Goal: Task Accomplishment & Management: Use online tool/utility

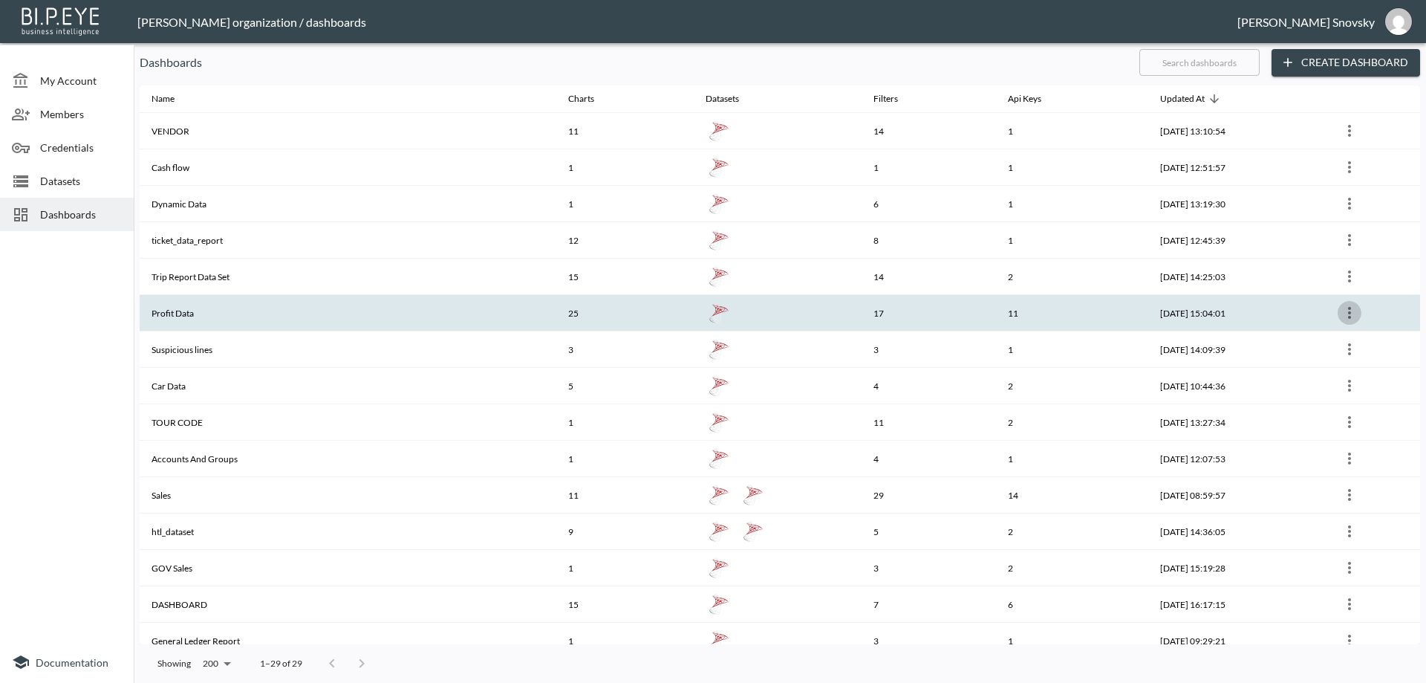
click at [1348, 311] on icon "more" at bounding box center [1350, 313] width 18 height 18
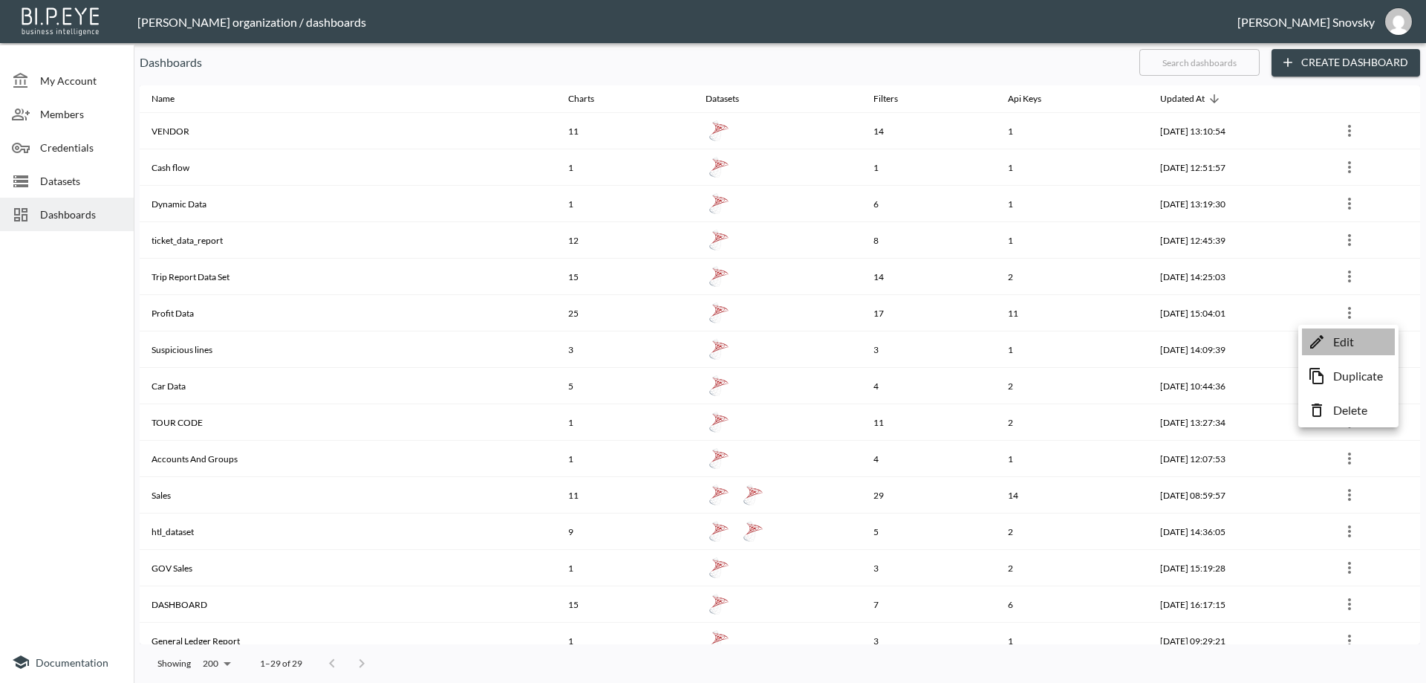
click at [1348, 337] on p "Edit" at bounding box center [1343, 342] width 21 height 18
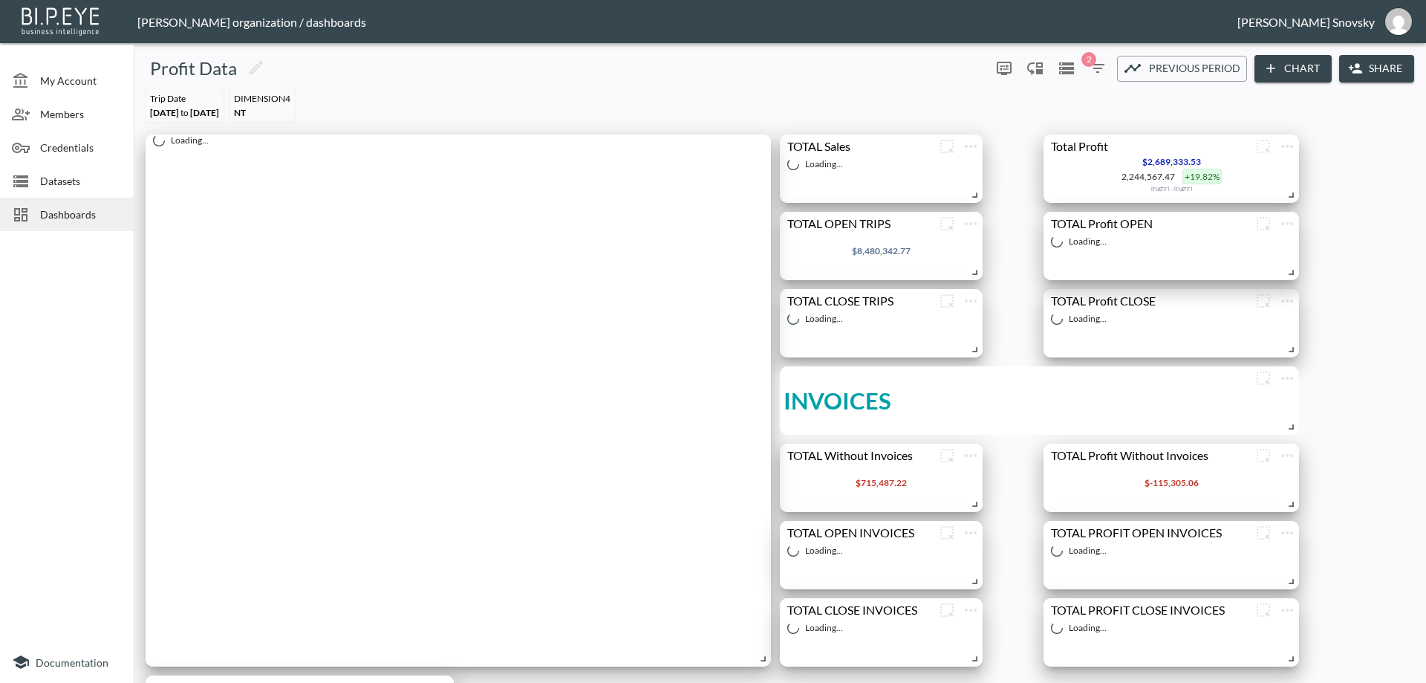
click at [72, 217] on span "Dashboards" at bounding box center [81, 215] width 82 height 16
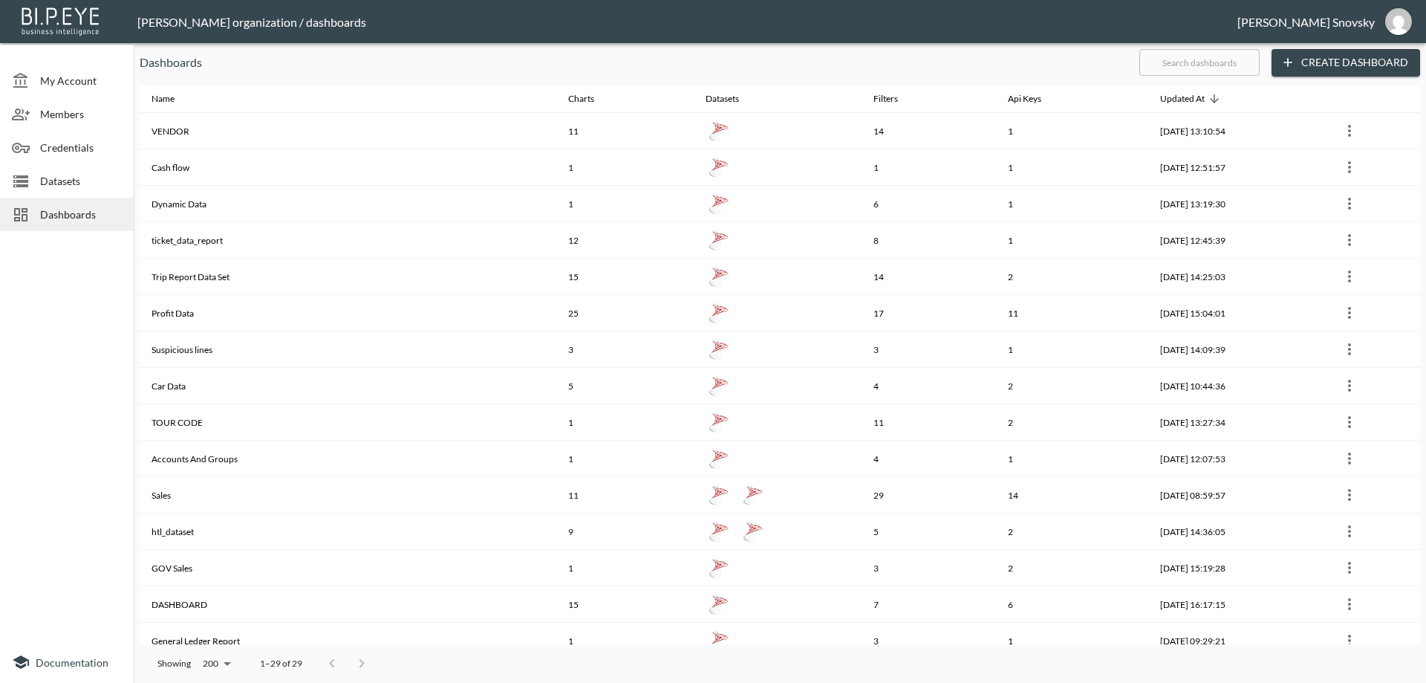
click at [69, 178] on span "Datasets" at bounding box center [81, 181] width 82 height 16
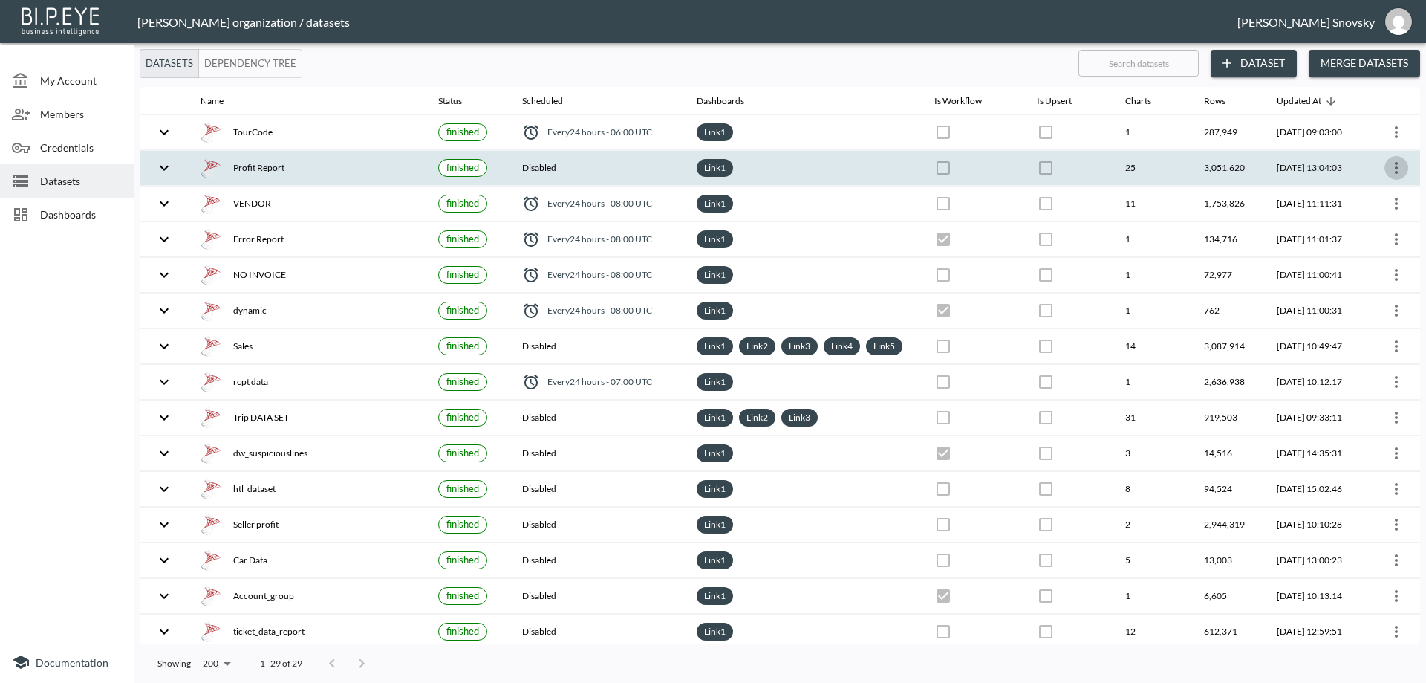
click at [1391, 165] on icon "more" at bounding box center [1397, 168] width 18 height 18
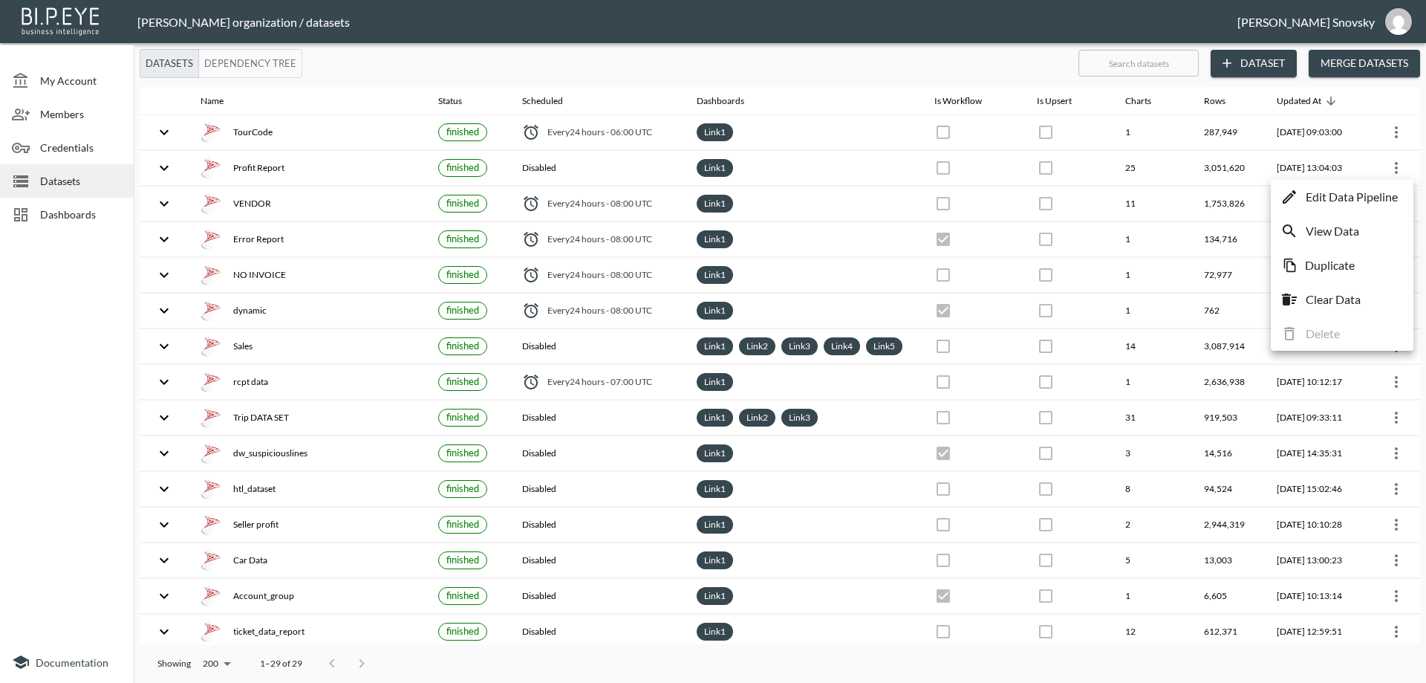
click at [1383, 193] on p "Edit Data Pipeline" at bounding box center [1352, 197] width 92 height 18
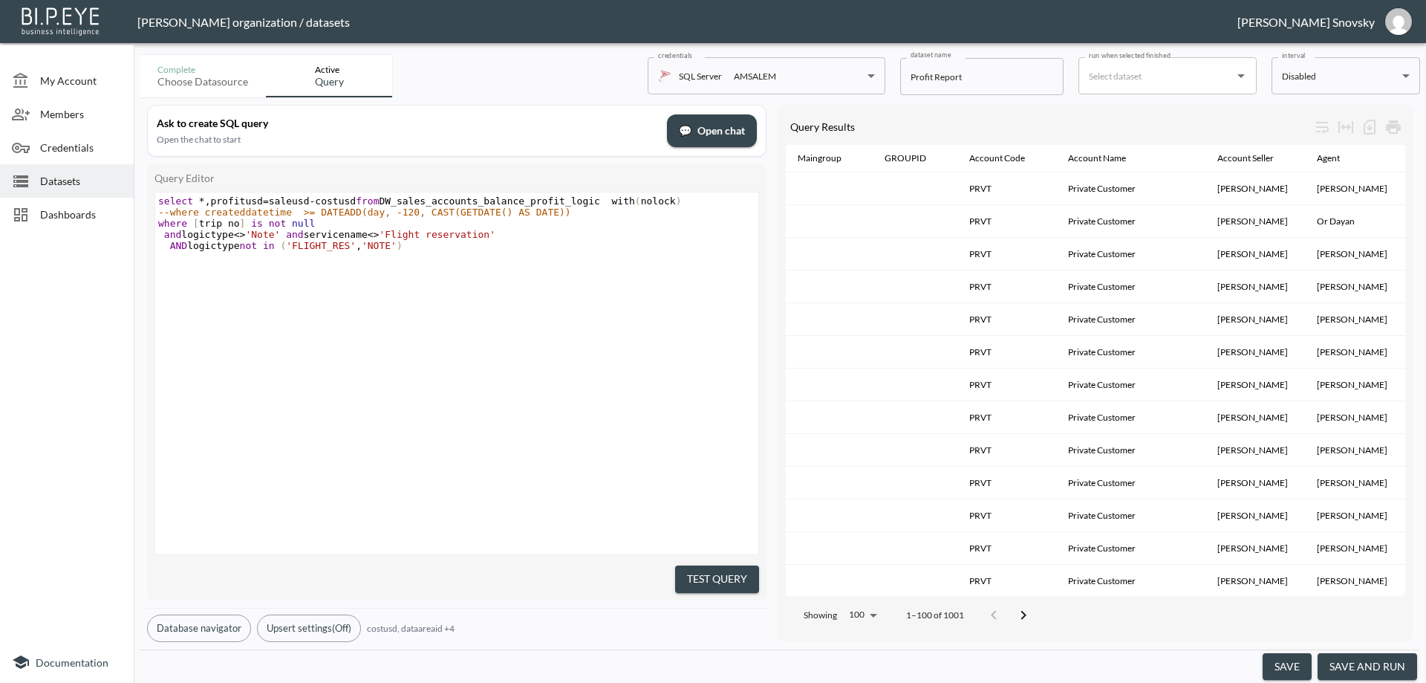
click at [1366, 666] on button "save and run" at bounding box center [1368, 666] width 100 height 27
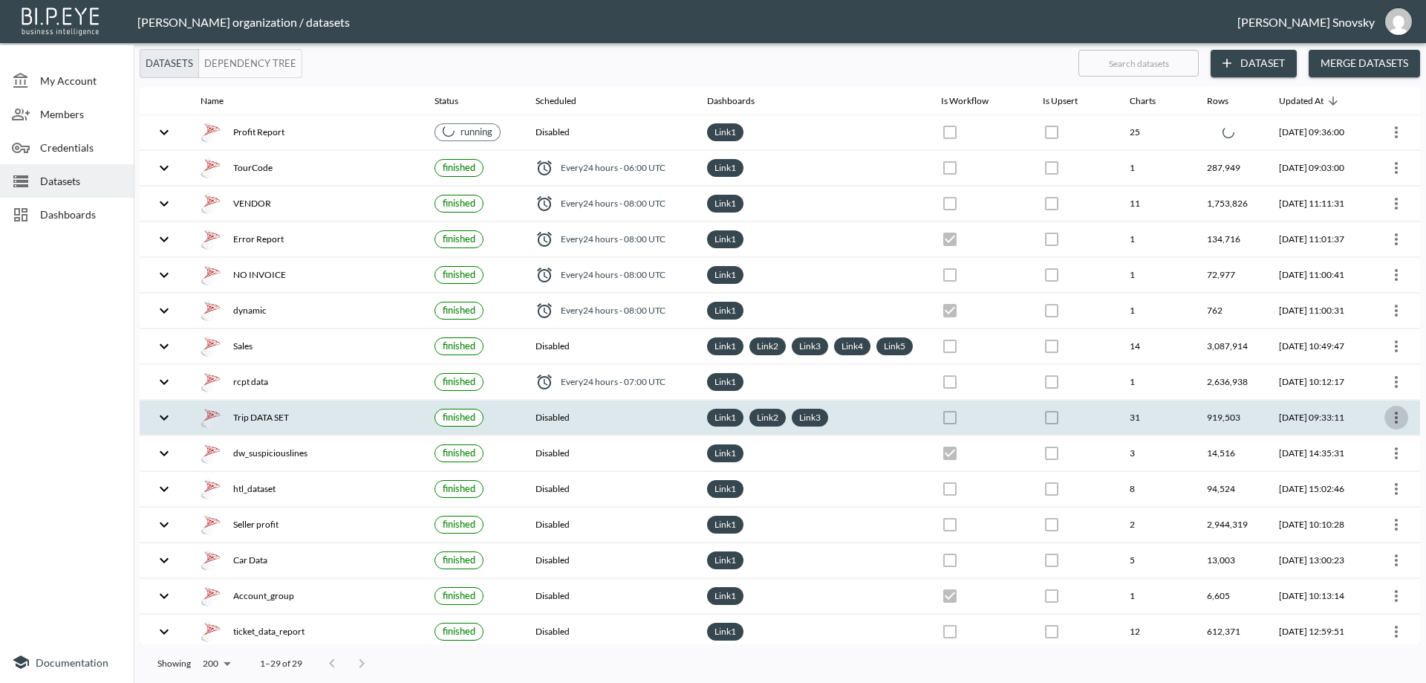
click at [1395, 426] on icon "more" at bounding box center [1397, 418] width 18 height 18
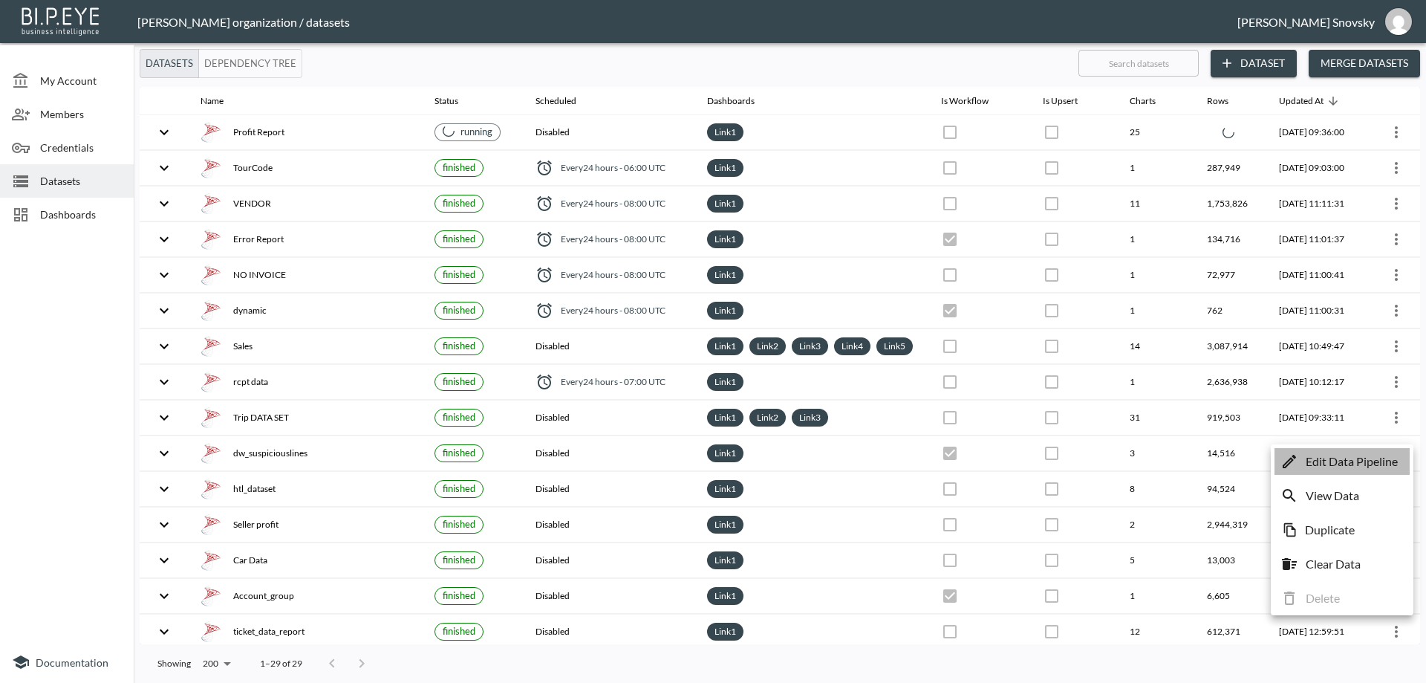
click at [1378, 457] on p "Edit Data Pipeline" at bounding box center [1352, 461] width 92 height 18
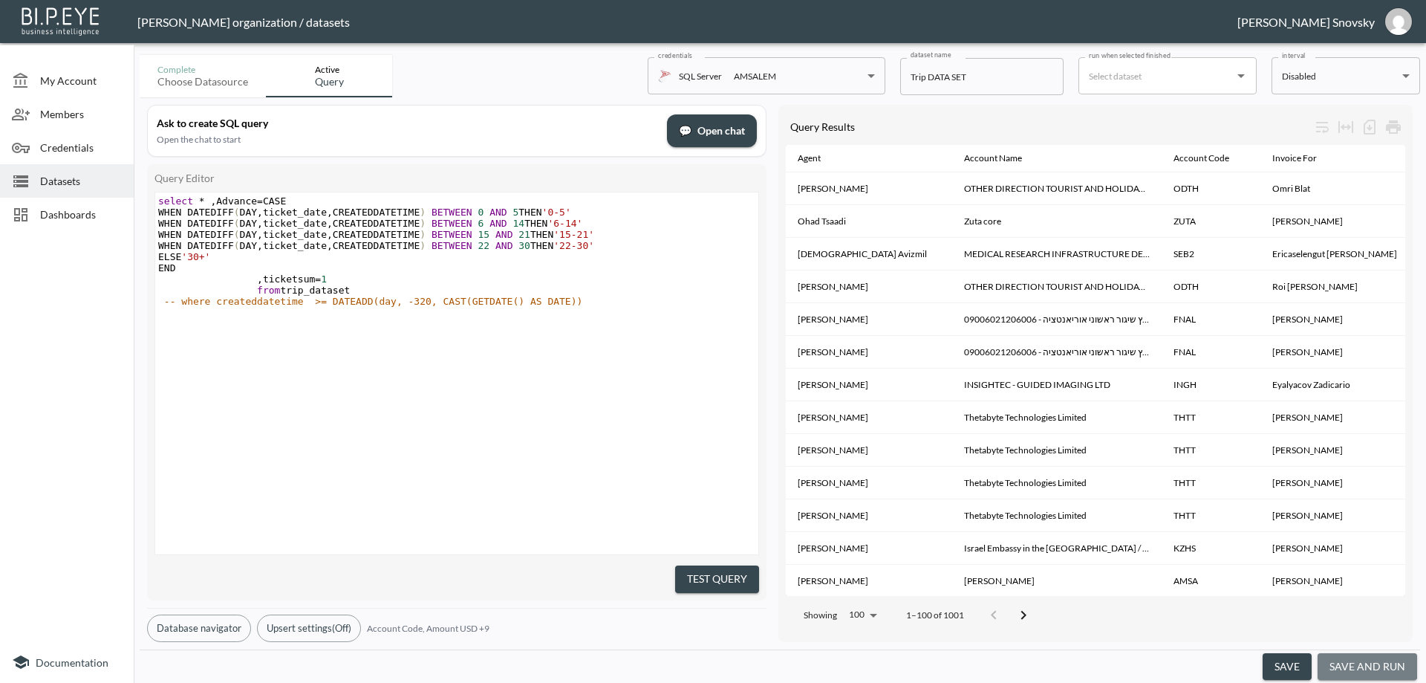
click at [1358, 659] on button "save and run" at bounding box center [1368, 666] width 100 height 27
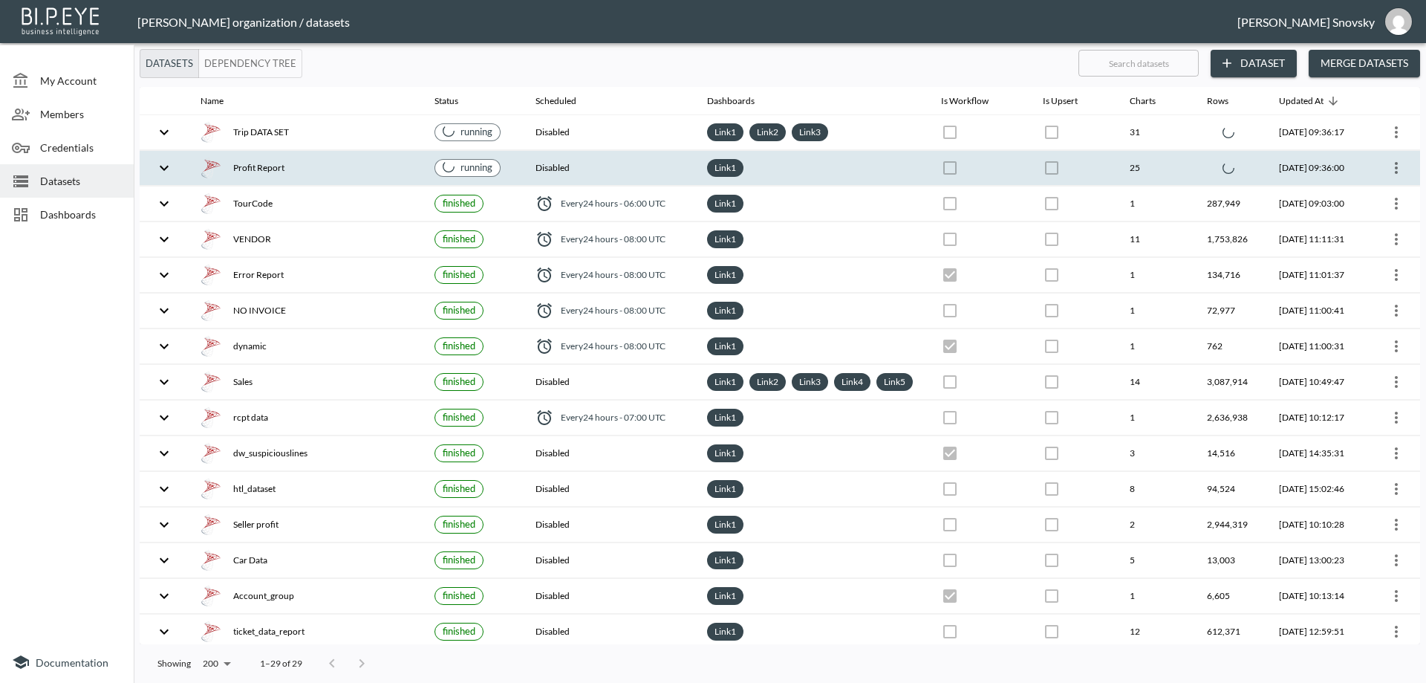
click at [292, 164] on div "Profit Report" at bounding box center [306, 167] width 210 height 21
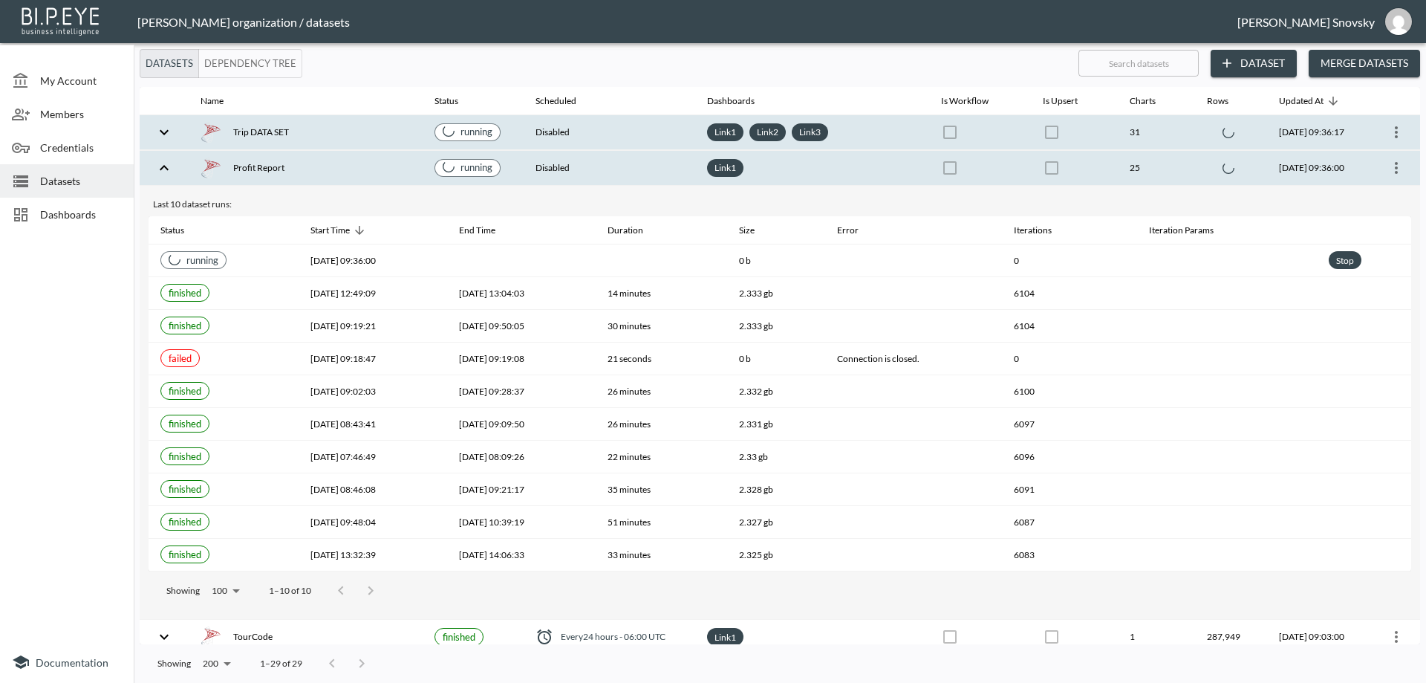
click at [276, 131] on div "Trip DATA SET" at bounding box center [306, 132] width 210 height 21
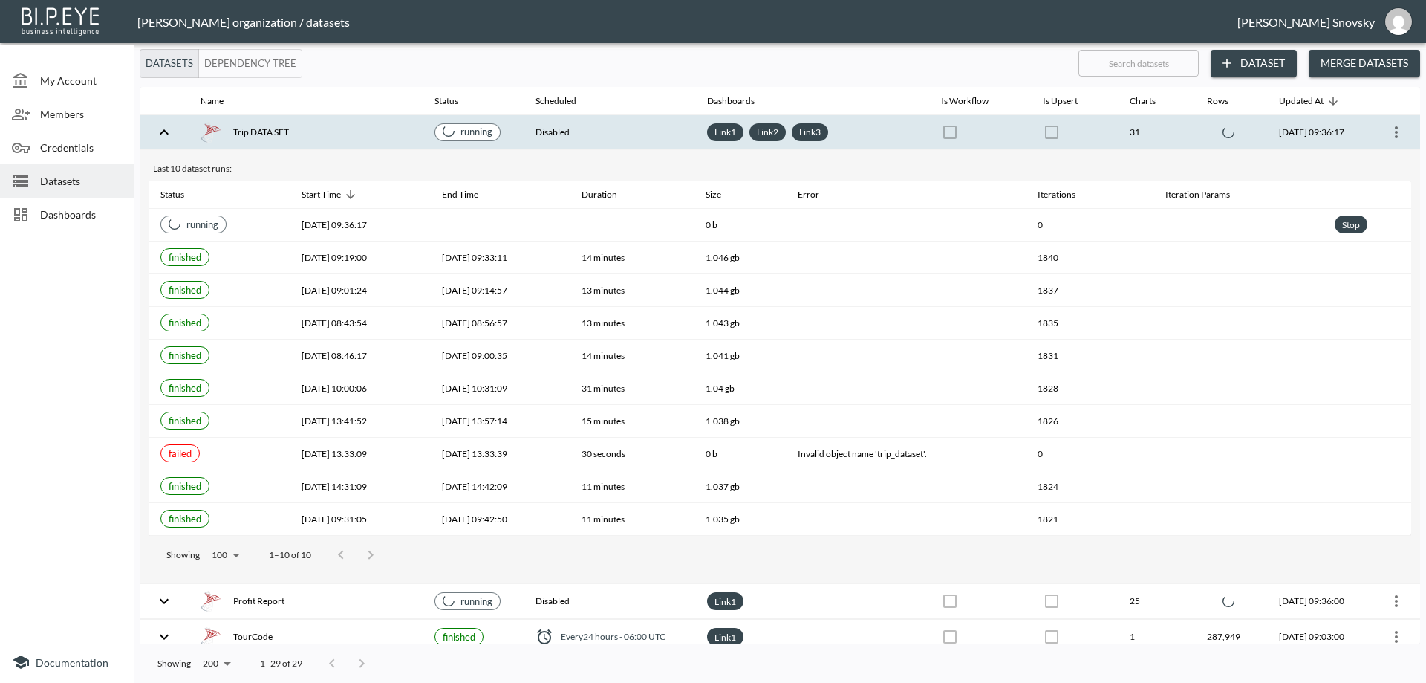
click at [276, 131] on div "Trip DATA SET" at bounding box center [306, 132] width 210 height 21
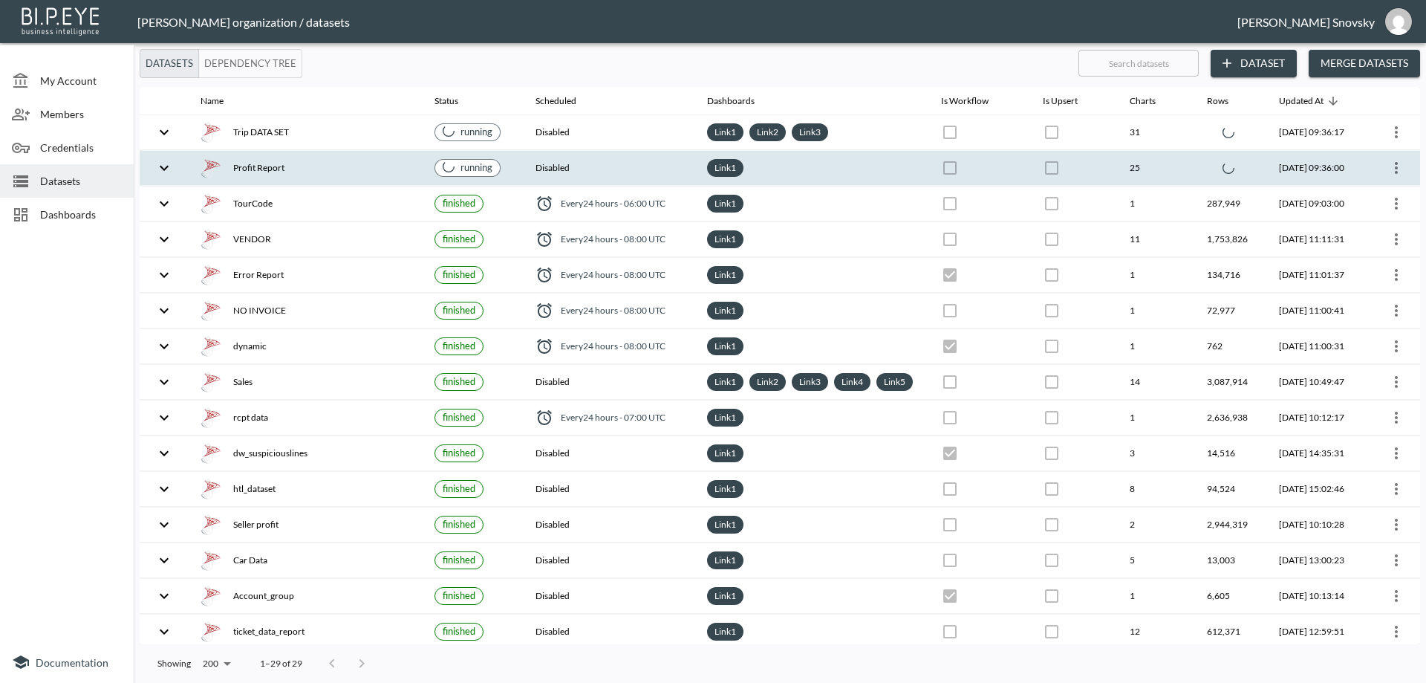
click at [313, 167] on div "Profit Report" at bounding box center [306, 167] width 210 height 21
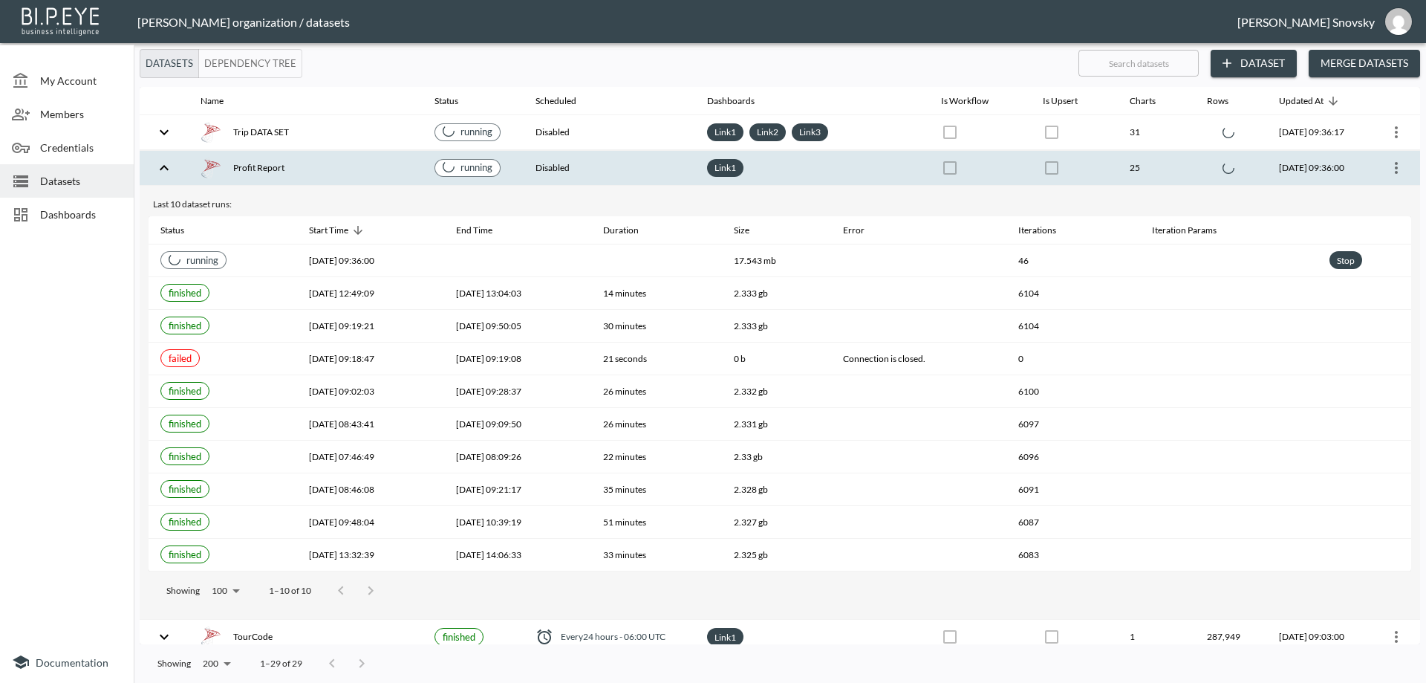
click at [313, 167] on div "Profit Report" at bounding box center [306, 167] width 210 height 21
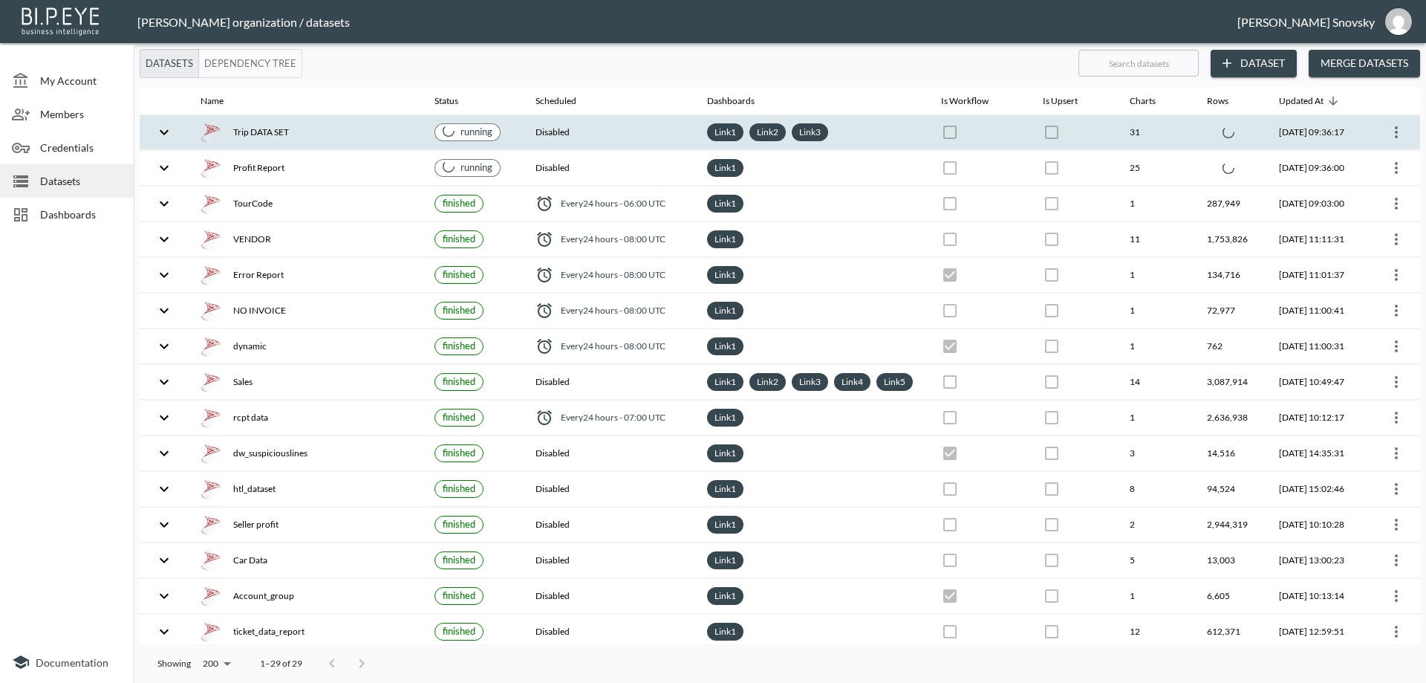
click at [306, 138] on div "Trip DATA SET" at bounding box center [306, 132] width 210 height 21
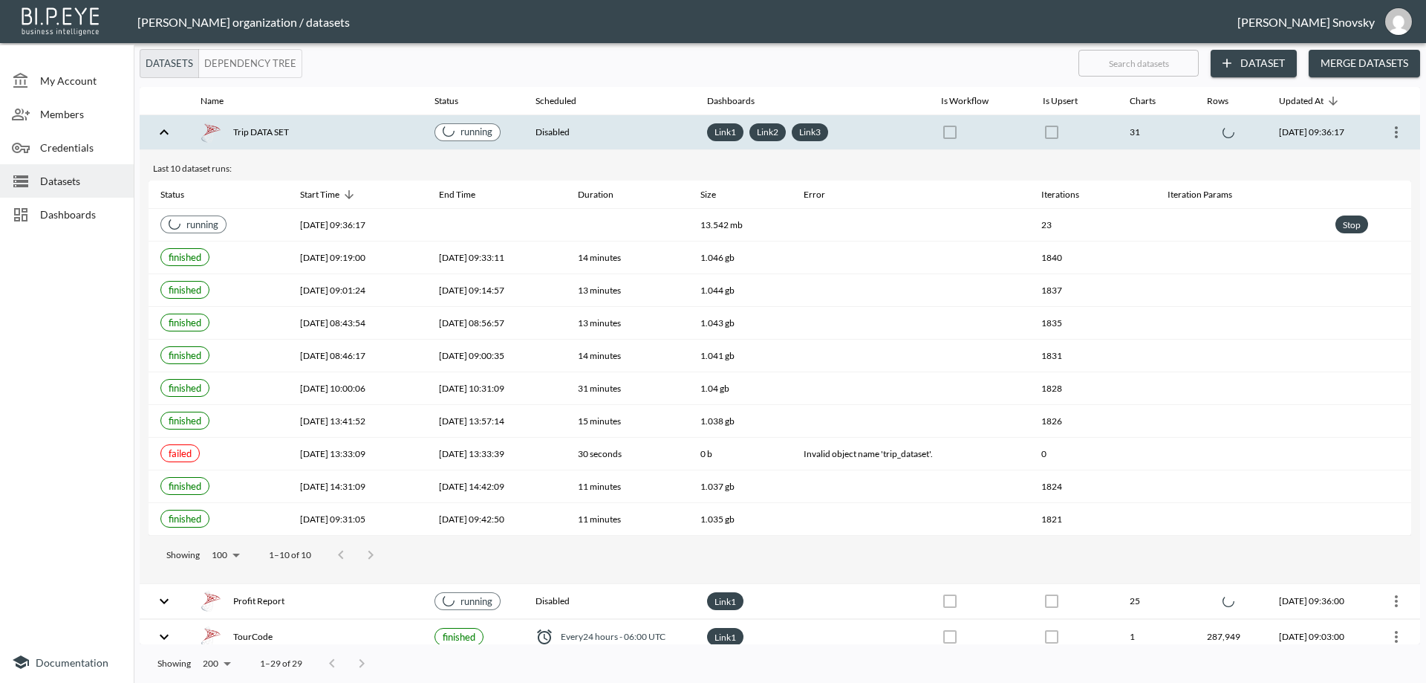
click at [306, 137] on div "Trip DATA SET" at bounding box center [306, 132] width 210 height 21
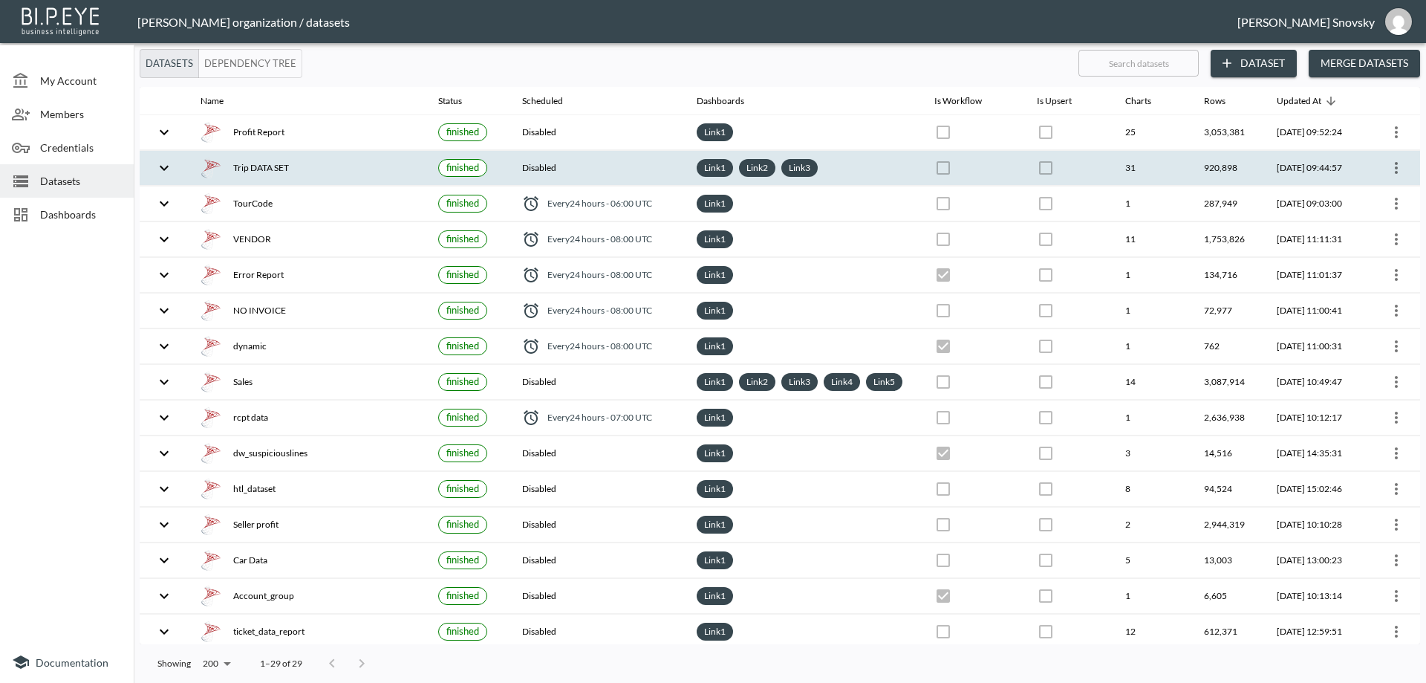
click at [367, 175] on div "Trip DATA SET" at bounding box center [308, 167] width 214 height 21
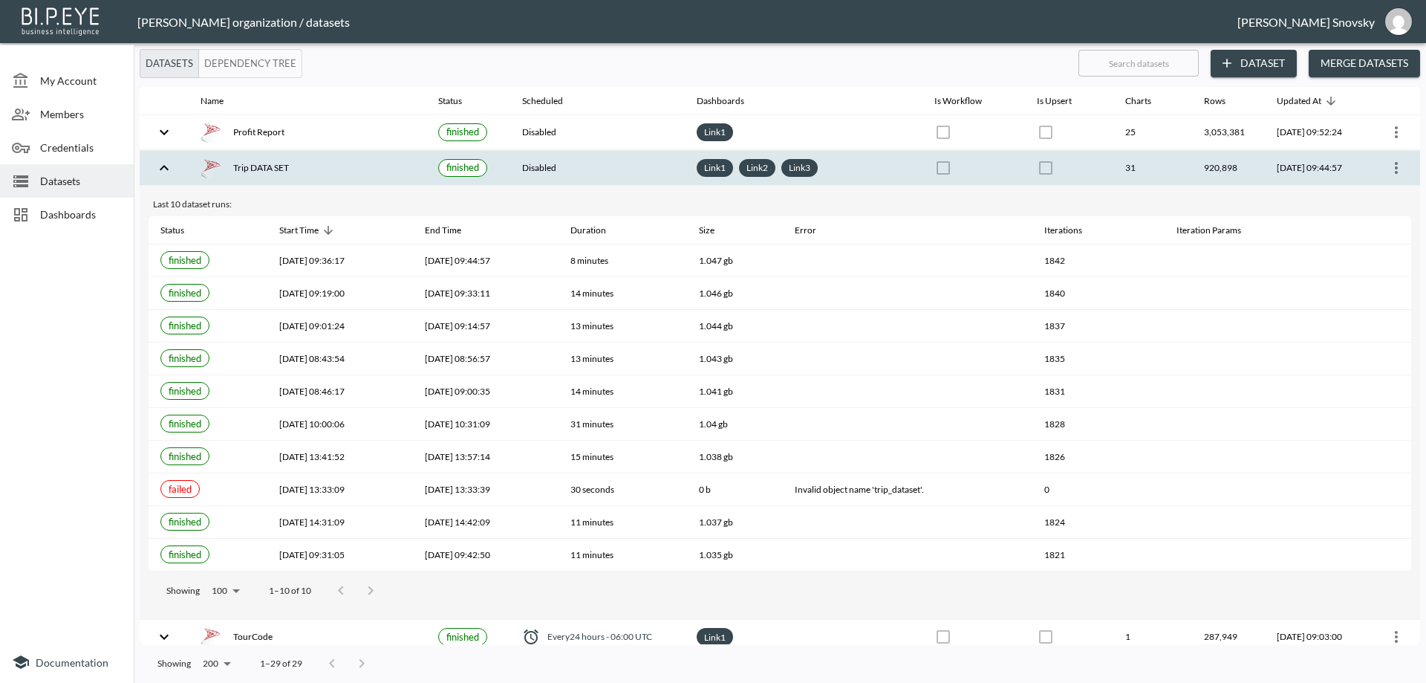
click at [367, 175] on div "Trip DATA SET" at bounding box center [308, 167] width 214 height 21
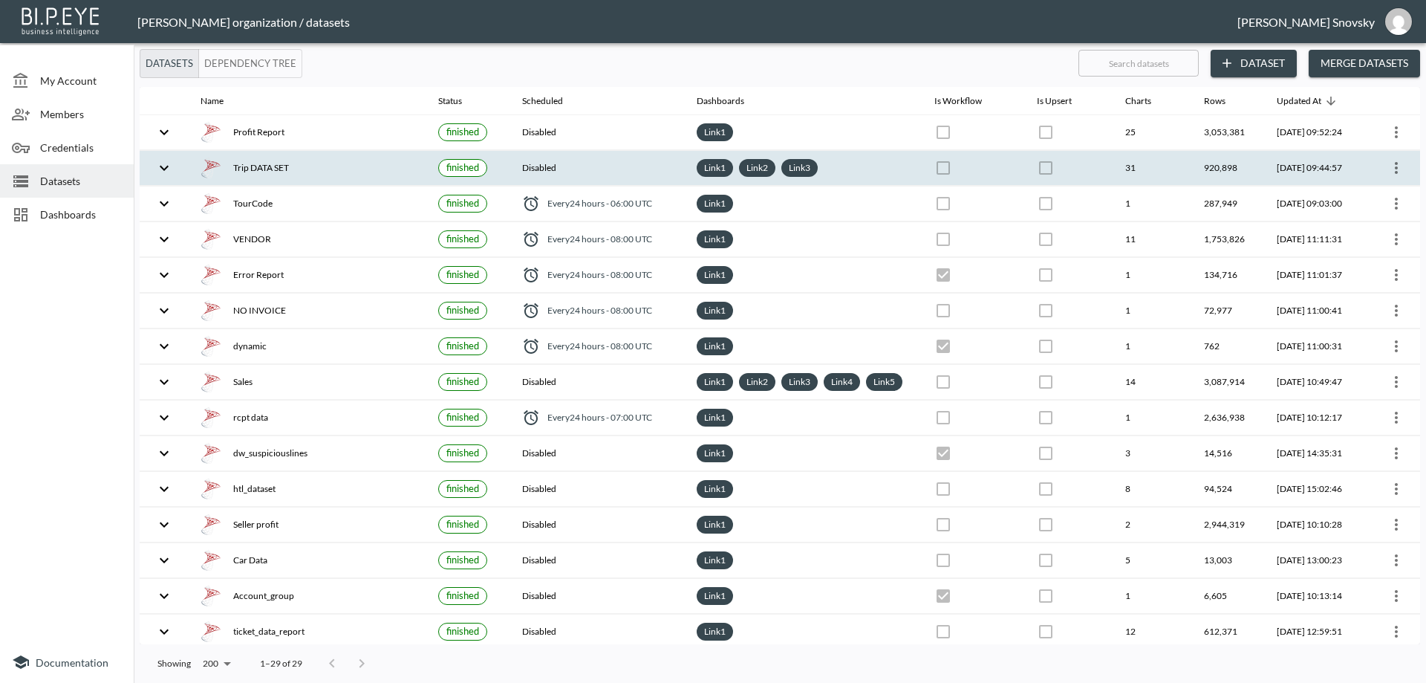
click at [367, 175] on div "Trip DATA SET" at bounding box center [308, 167] width 214 height 21
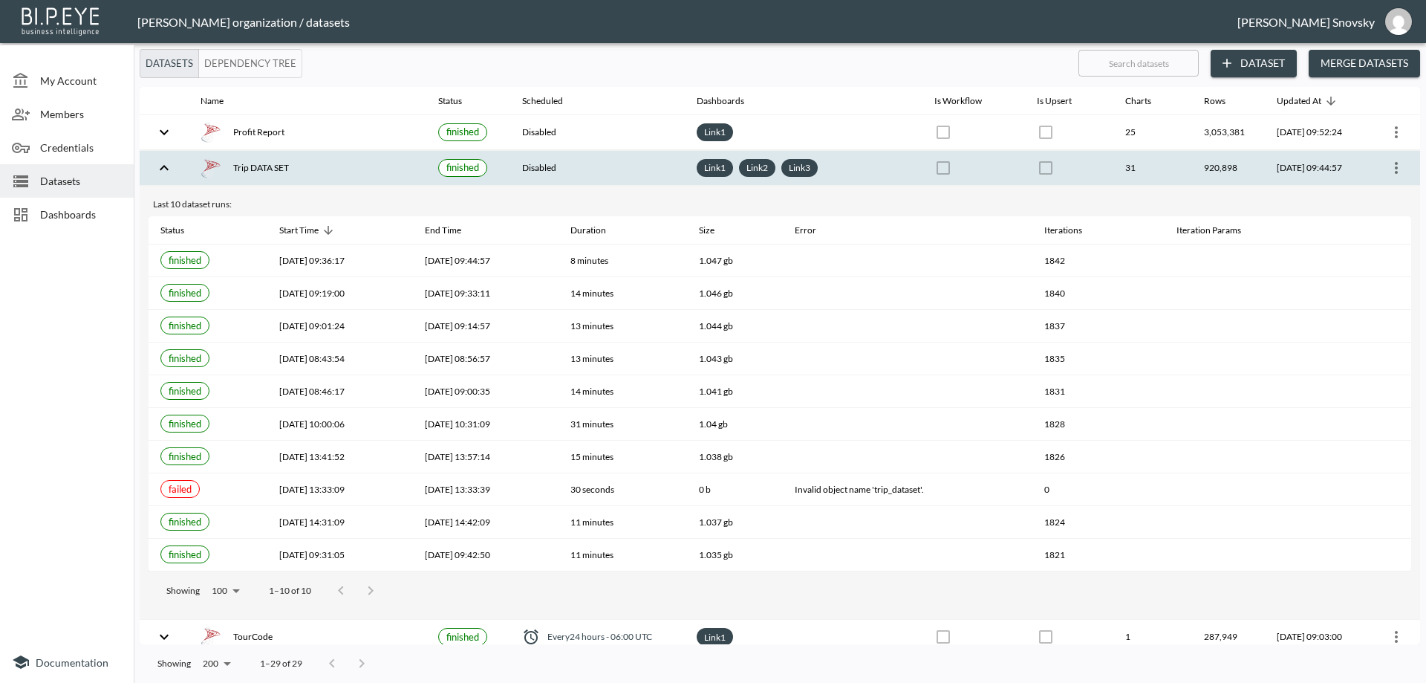
click at [368, 174] on div "Trip DATA SET" at bounding box center [308, 167] width 214 height 21
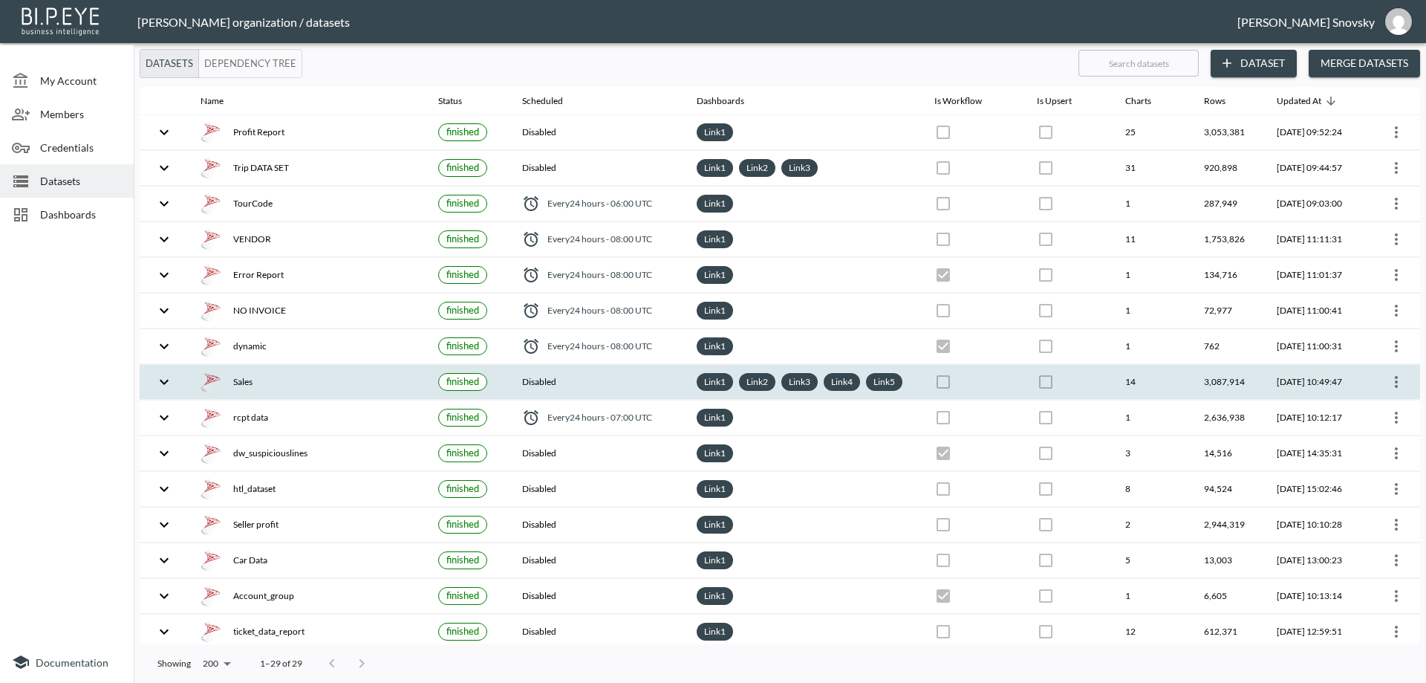
click at [1397, 391] on icon "more" at bounding box center [1397, 382] width 18 height 18
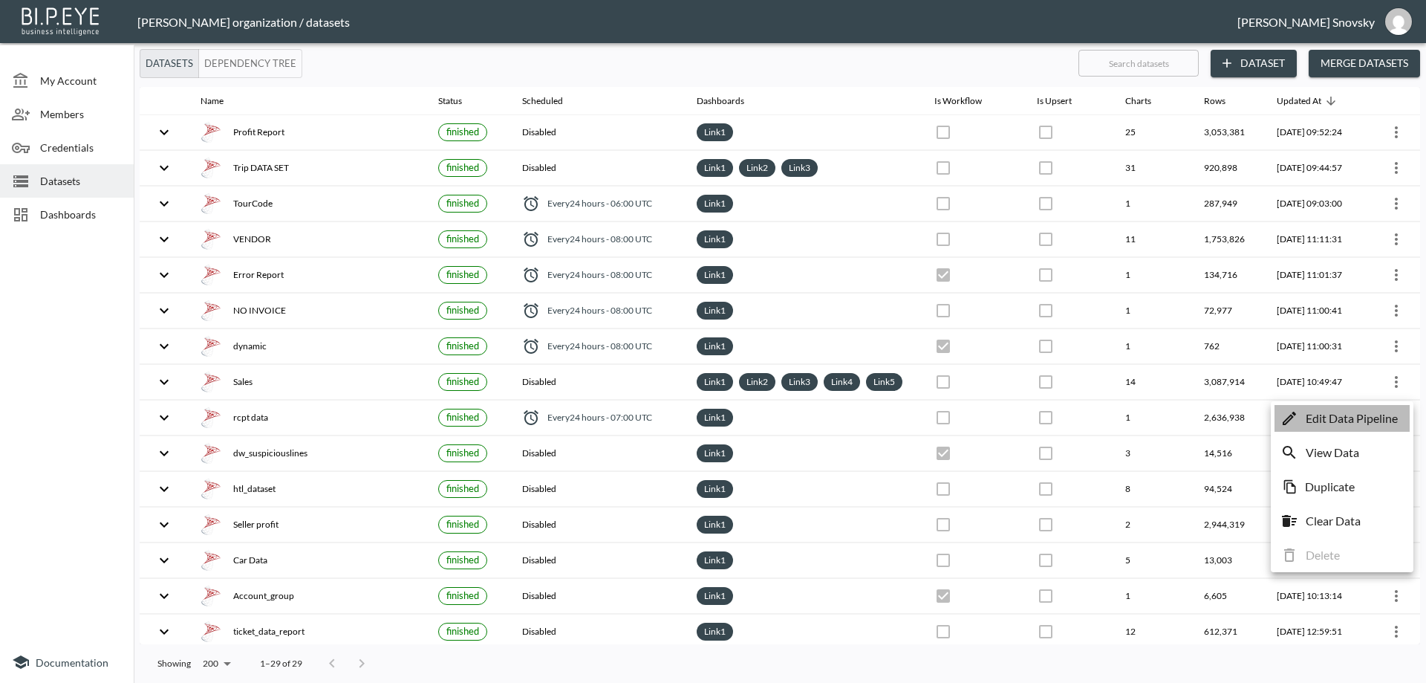
click at [1369, 420] on p "Edit Data Pipeline" at bounding box center [1352, 418] width 92 height 18
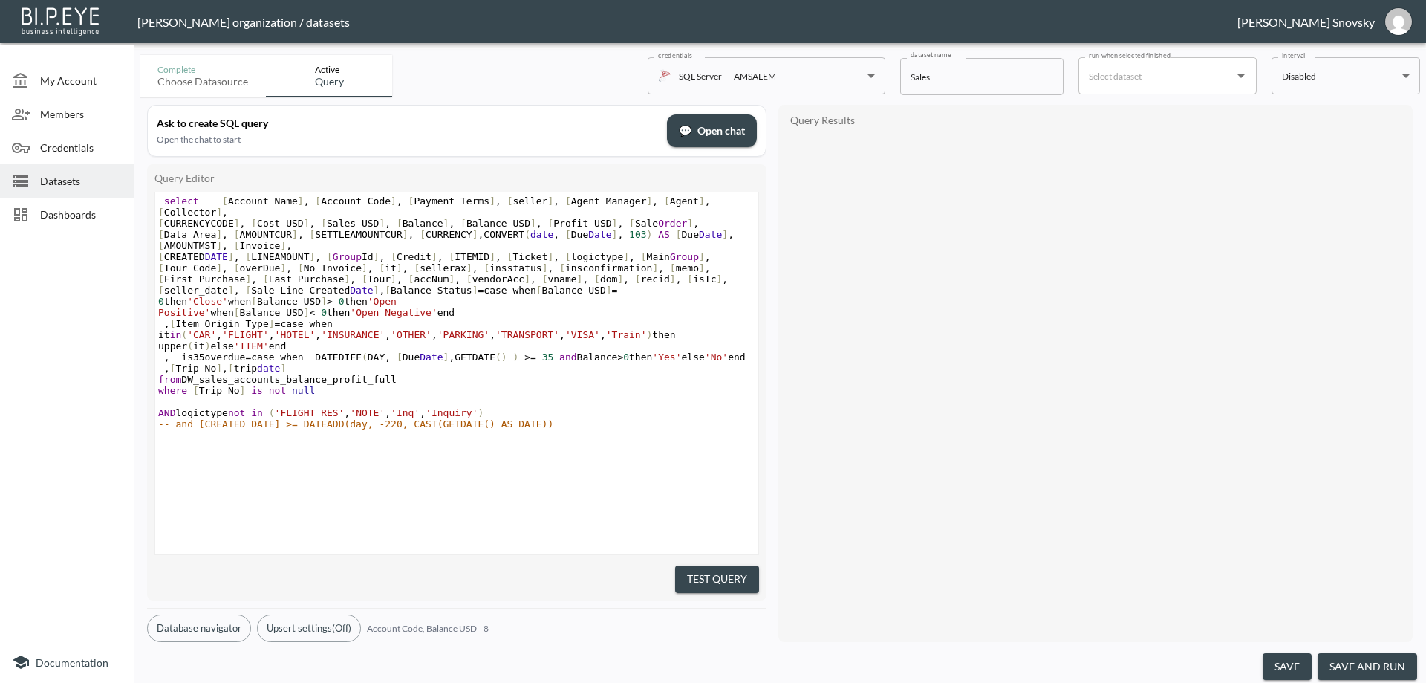
click at [1349, 670] on button "save and run" at bounding box center [1368, 666] width 100 height 27
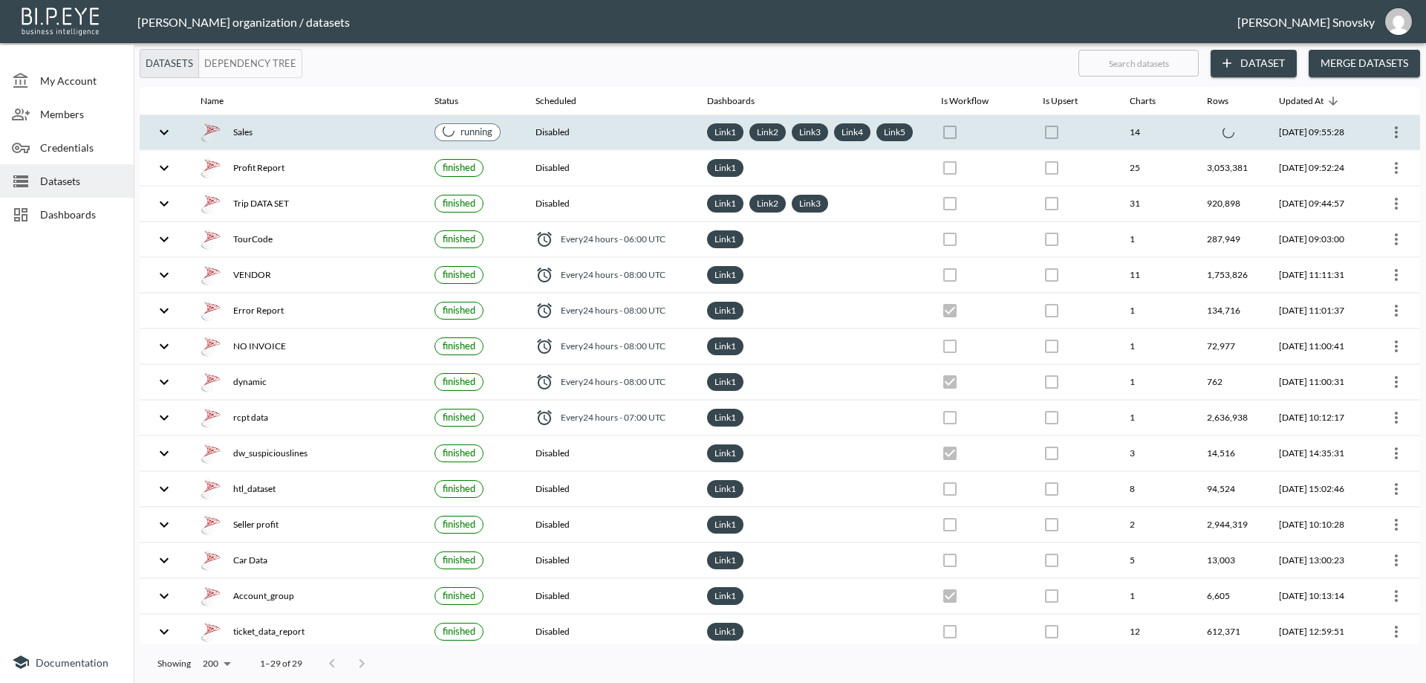
click at [364, 143] on div "Sales" at bounding box center [306, 132] width 210 height 21
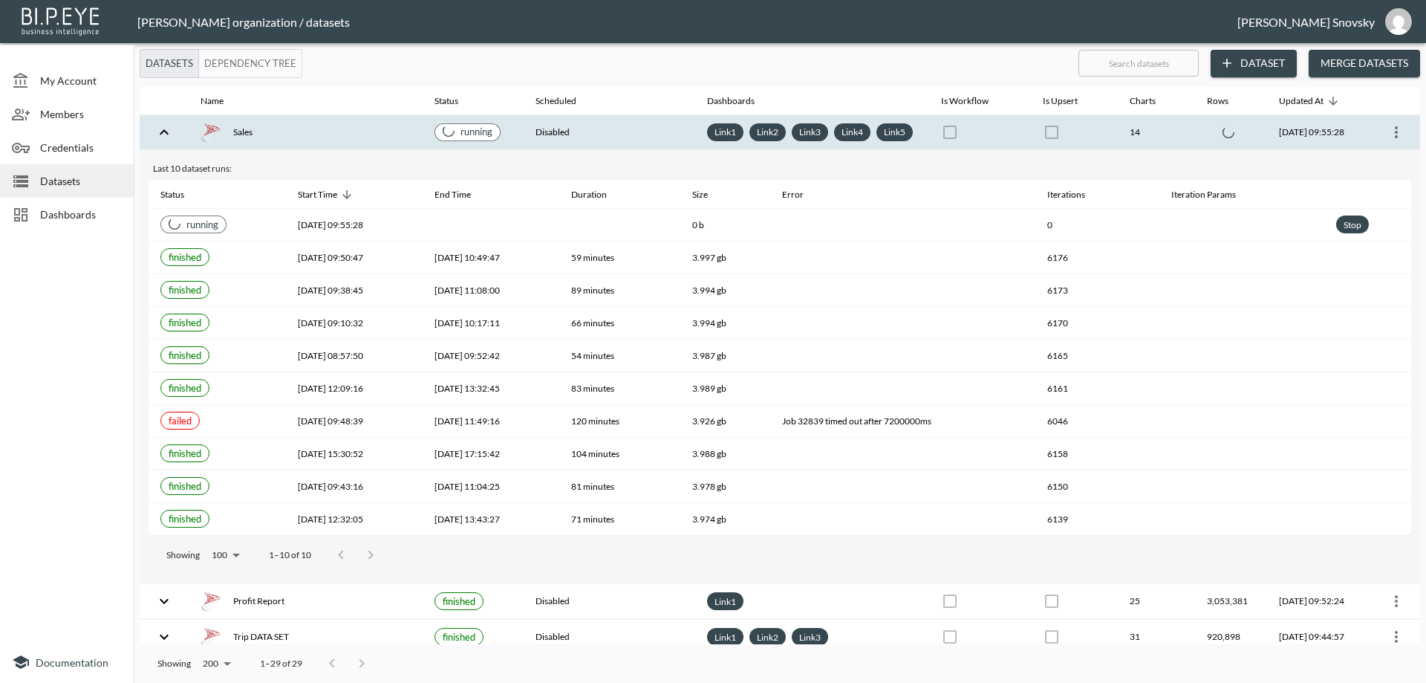
click at [364, 143] on div "Sales" at bounding box center [306, 132] width 210 height 21
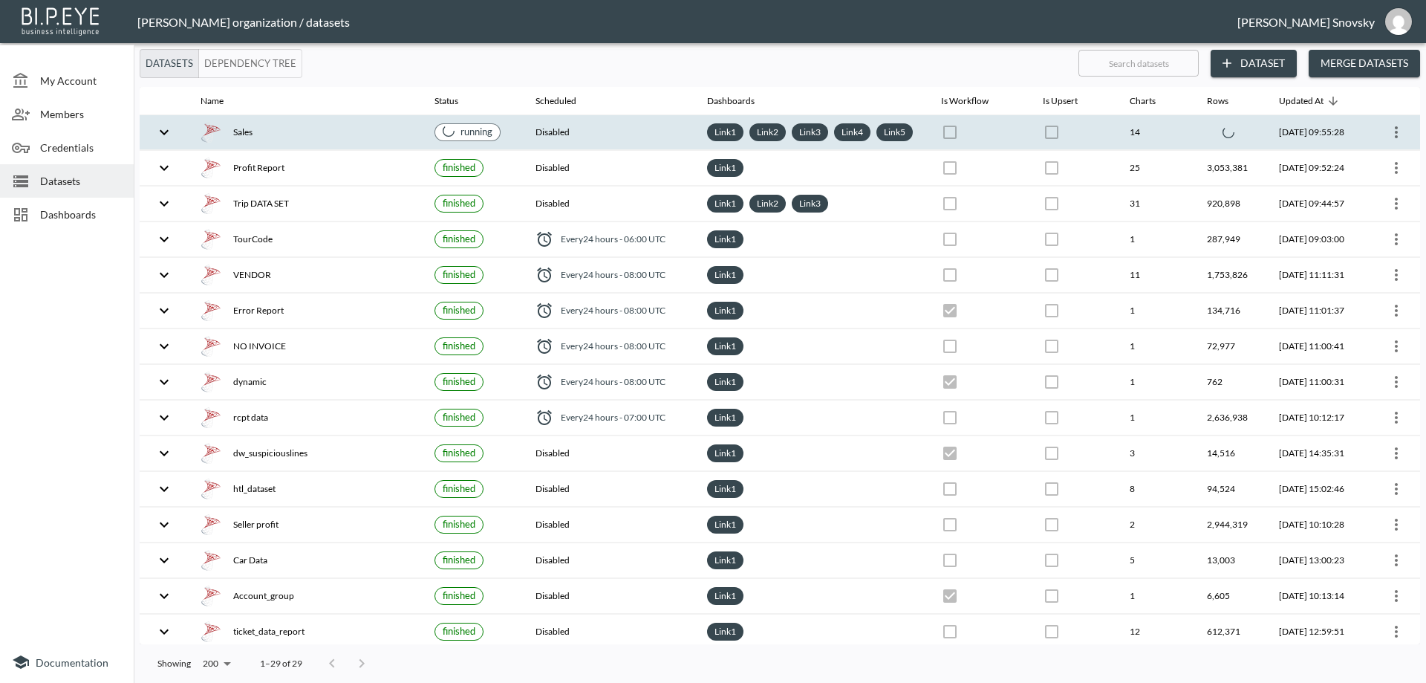
click at [374, 143] on div "Sales" at bounding box center [306, 132] width 210 height 21
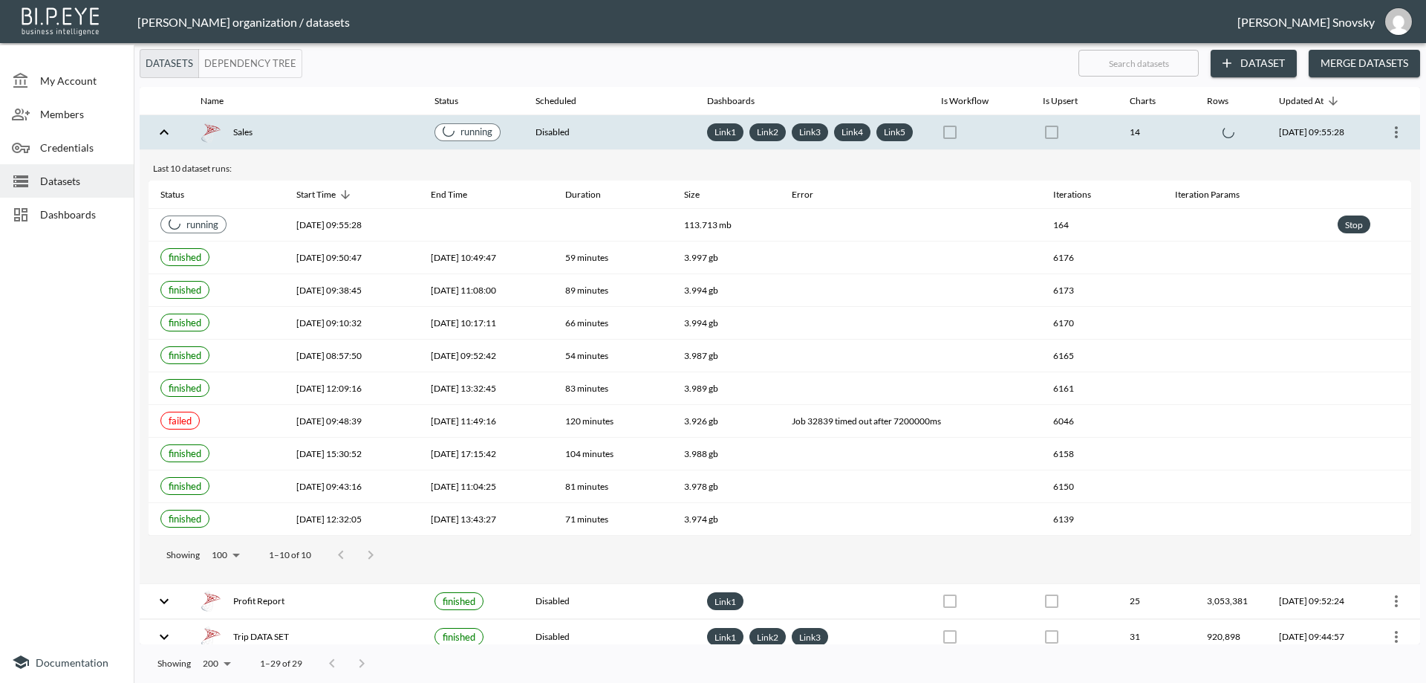
click at [374, 143] on div "Sales" at bounding box center [306, 132] width 210 height 21
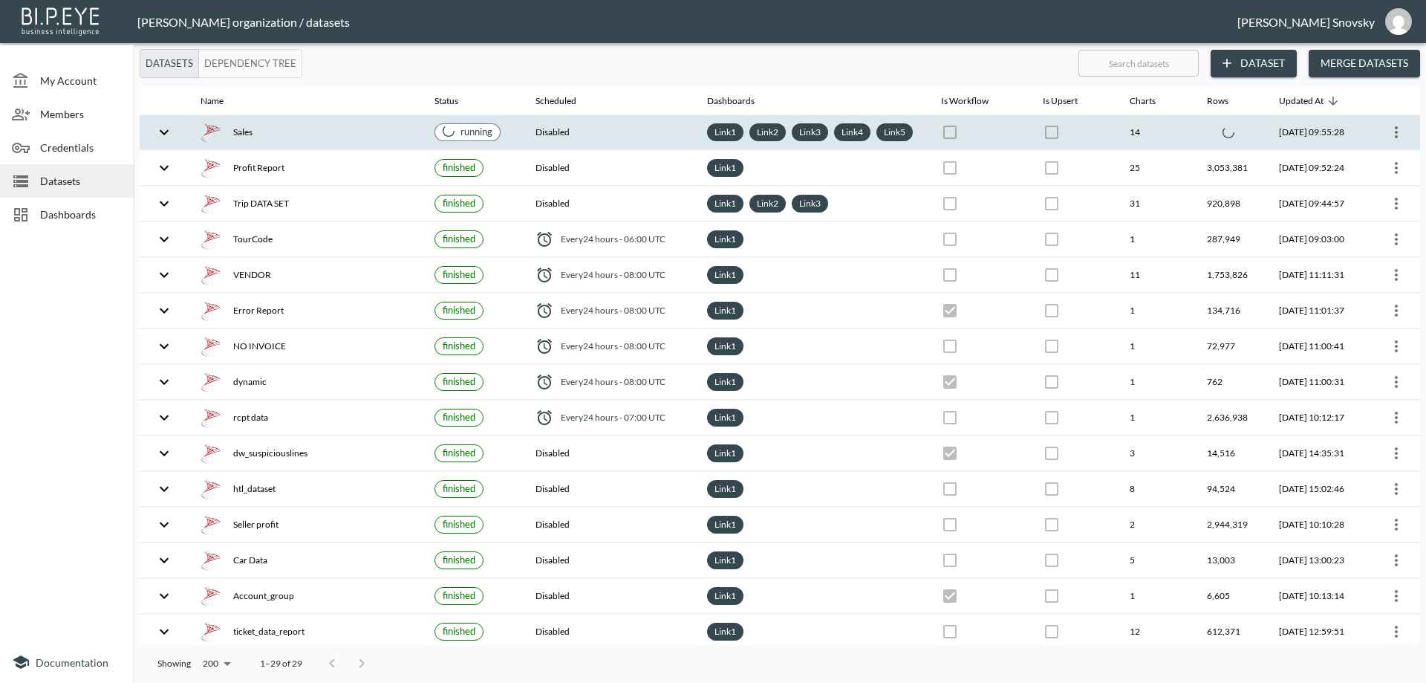
checkbox input "false"
checkbox input "true"
checkbox input "false"
checkbox input "true"
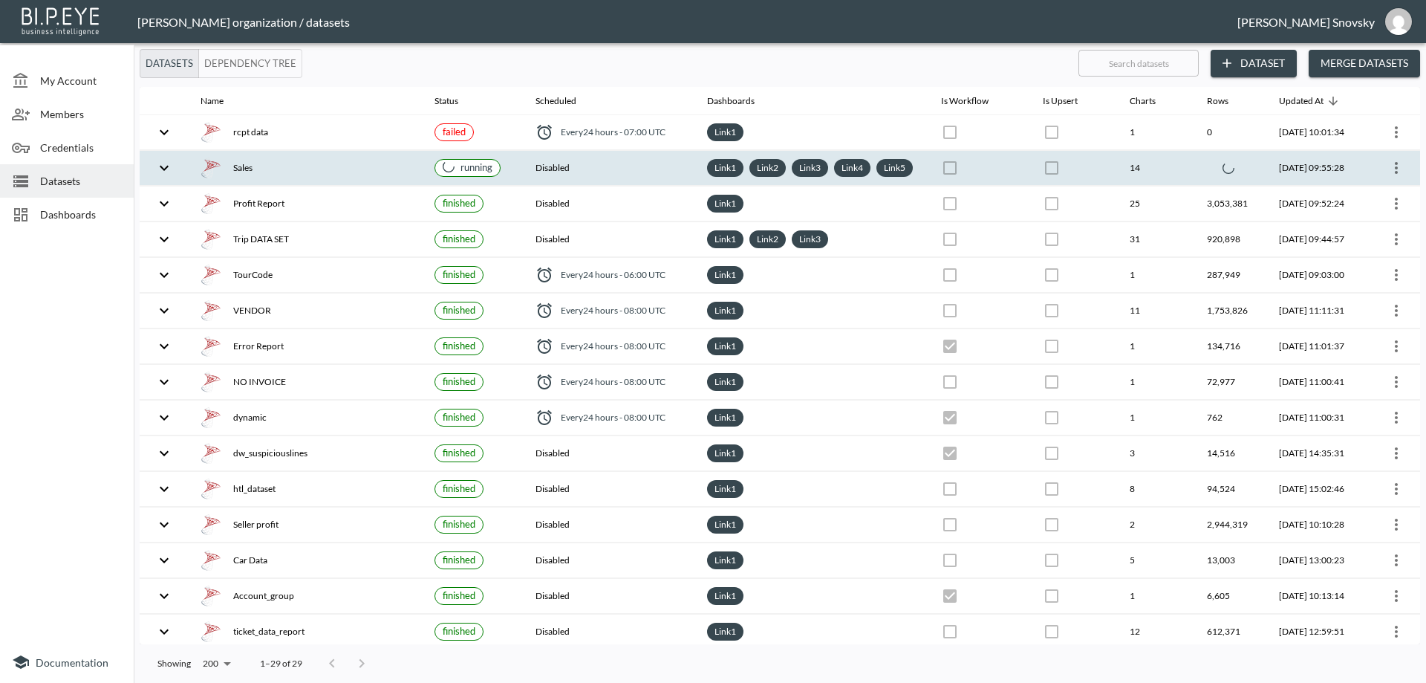
click at [381, 170] on div "Sales" at bounding box center [306, 167] width 210 height 21
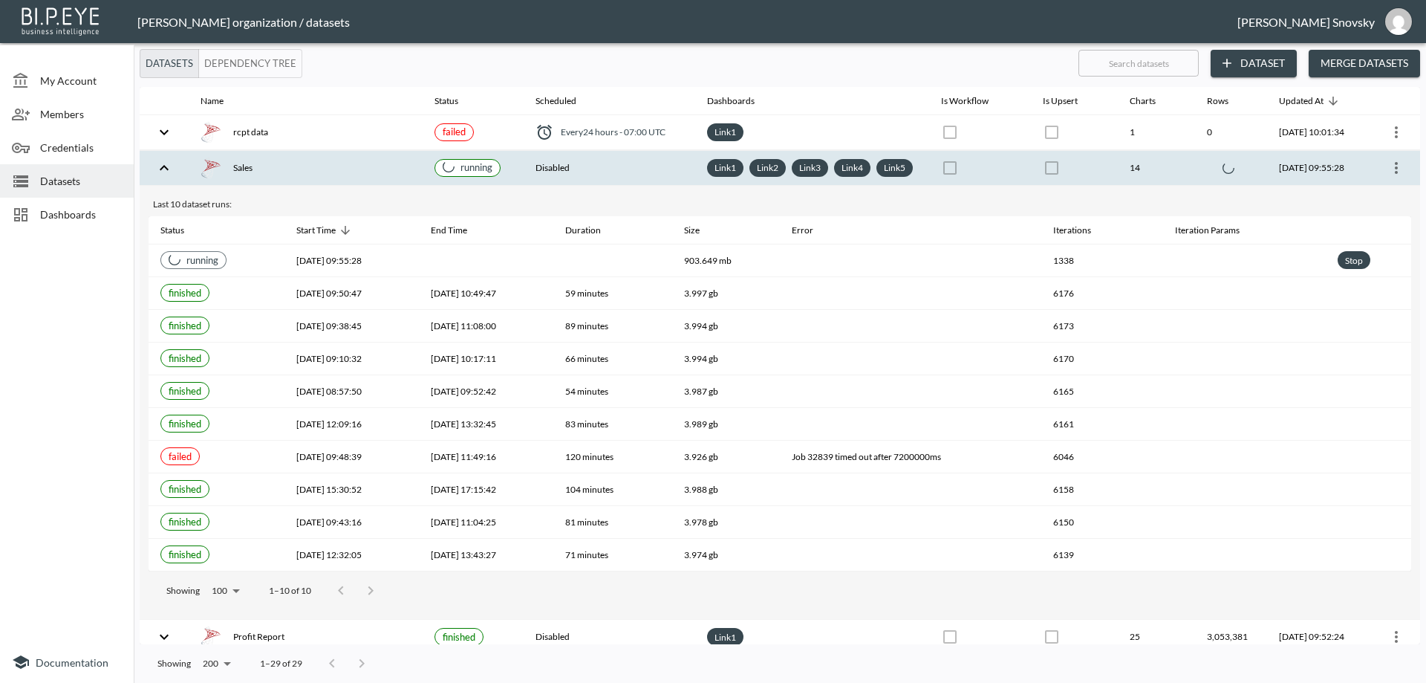
click at [381, 170] on div "Sales" at bounding box center [306, 167] width 210 height 21
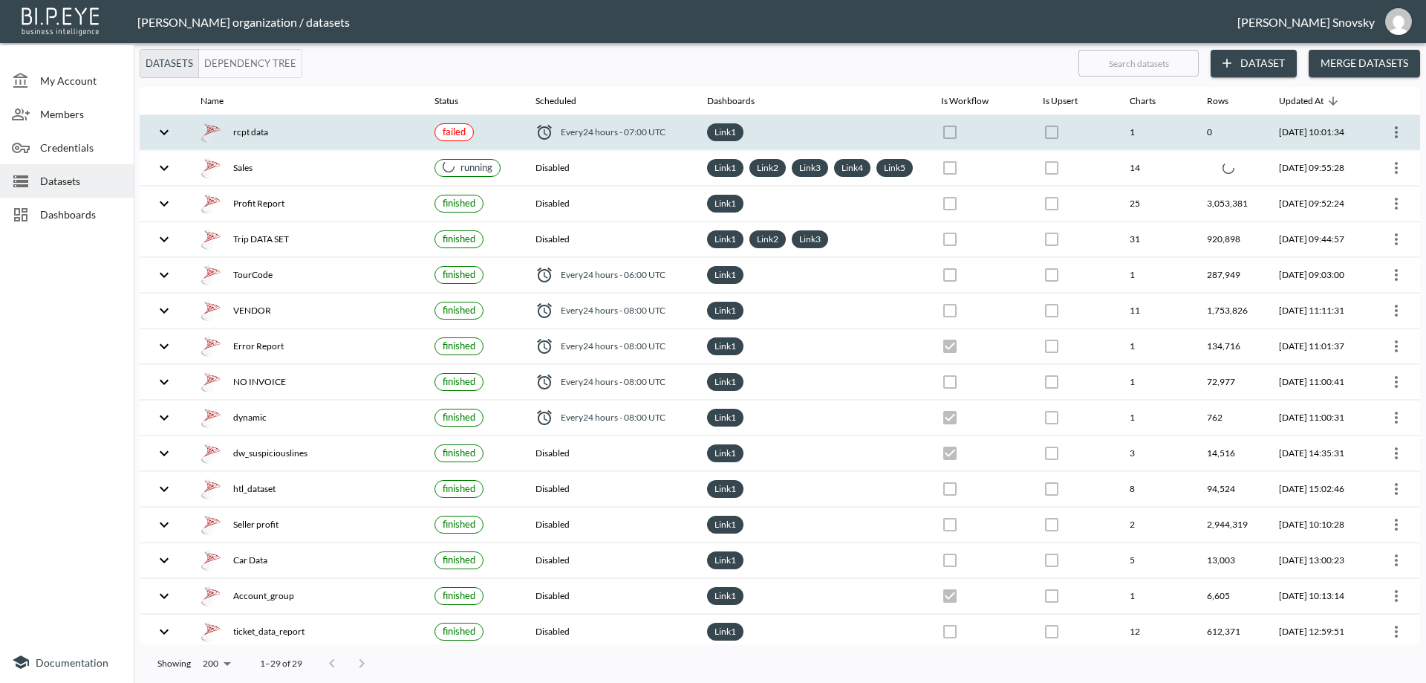
click at [383, 131] on div "rcpt data" at bounding box center [306, 132] width 210 height 21
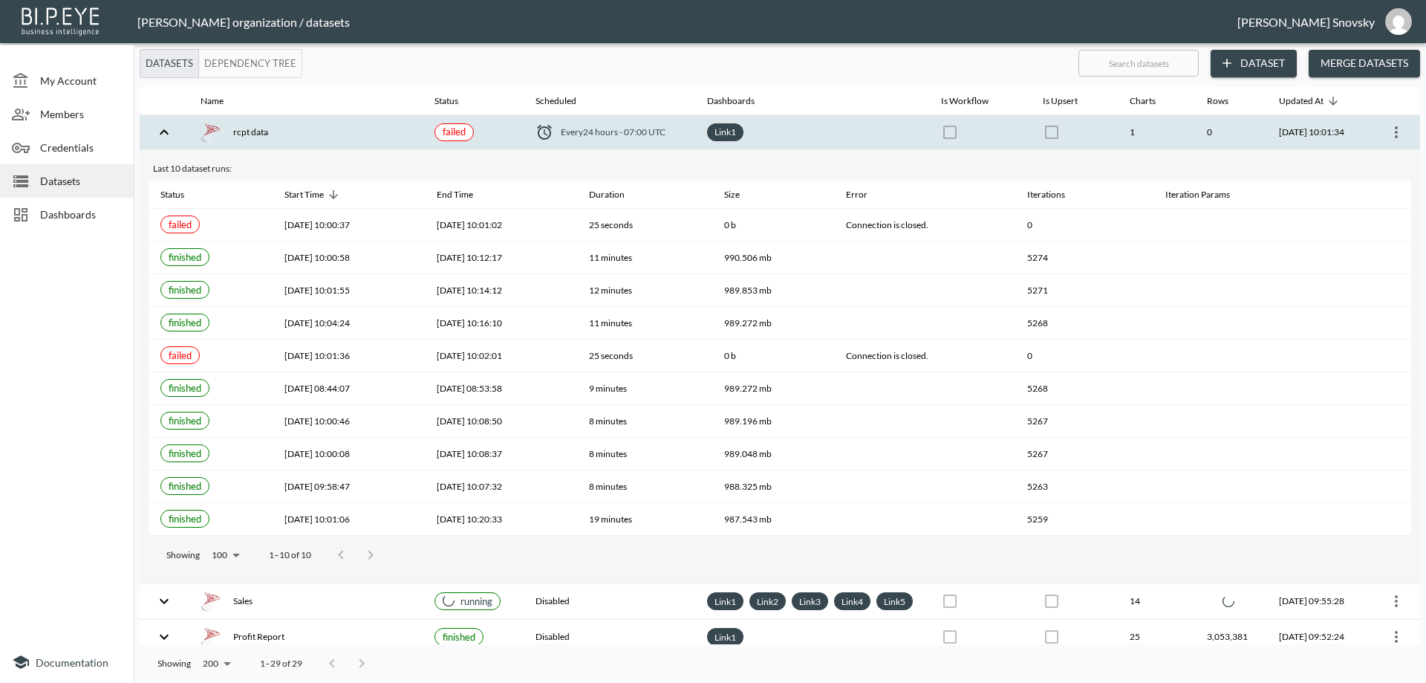
click at [1391, 126] on icon "more" at bounding box center [1397, 132] width 18 height 18
click at [1378, 157] on p "Edit Data Pipeline" at bounding box center [1352, 161] width 92 height 18
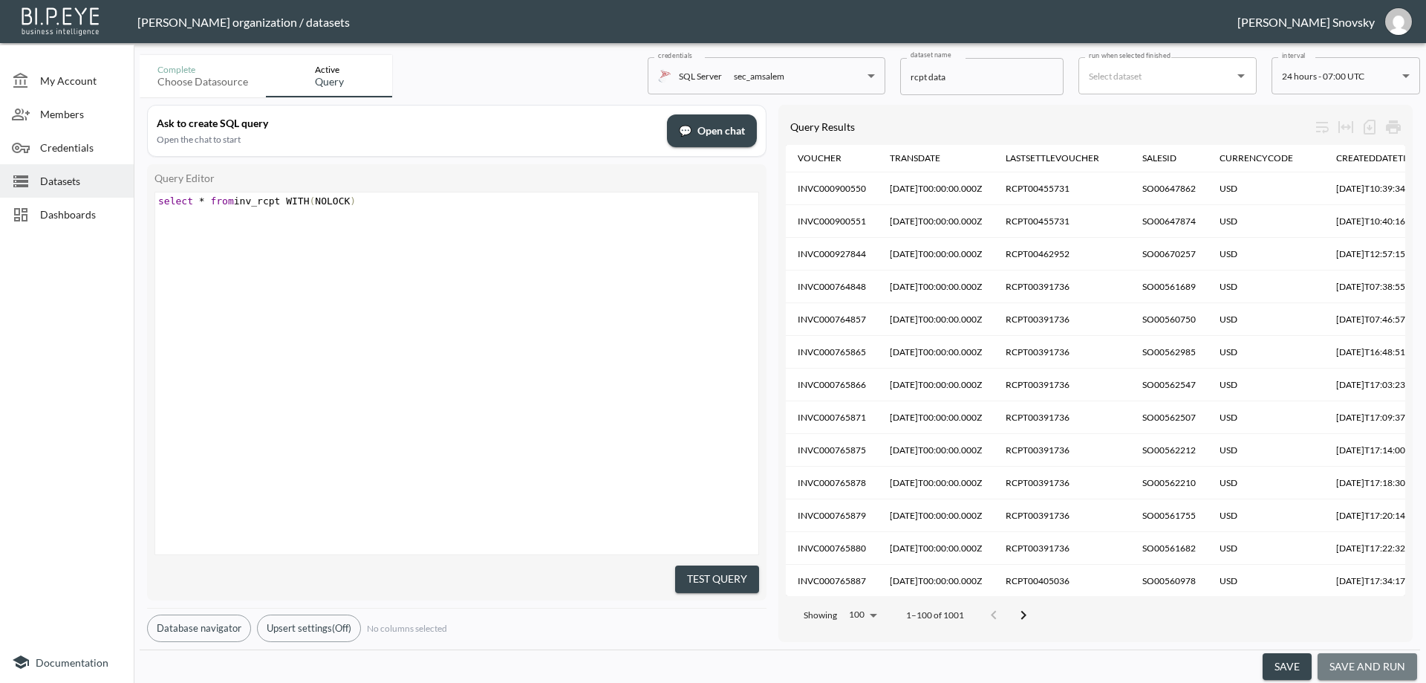
click at [1370, 658] on button "save and run" at bounding box center [1368, 666] width 100 height 27
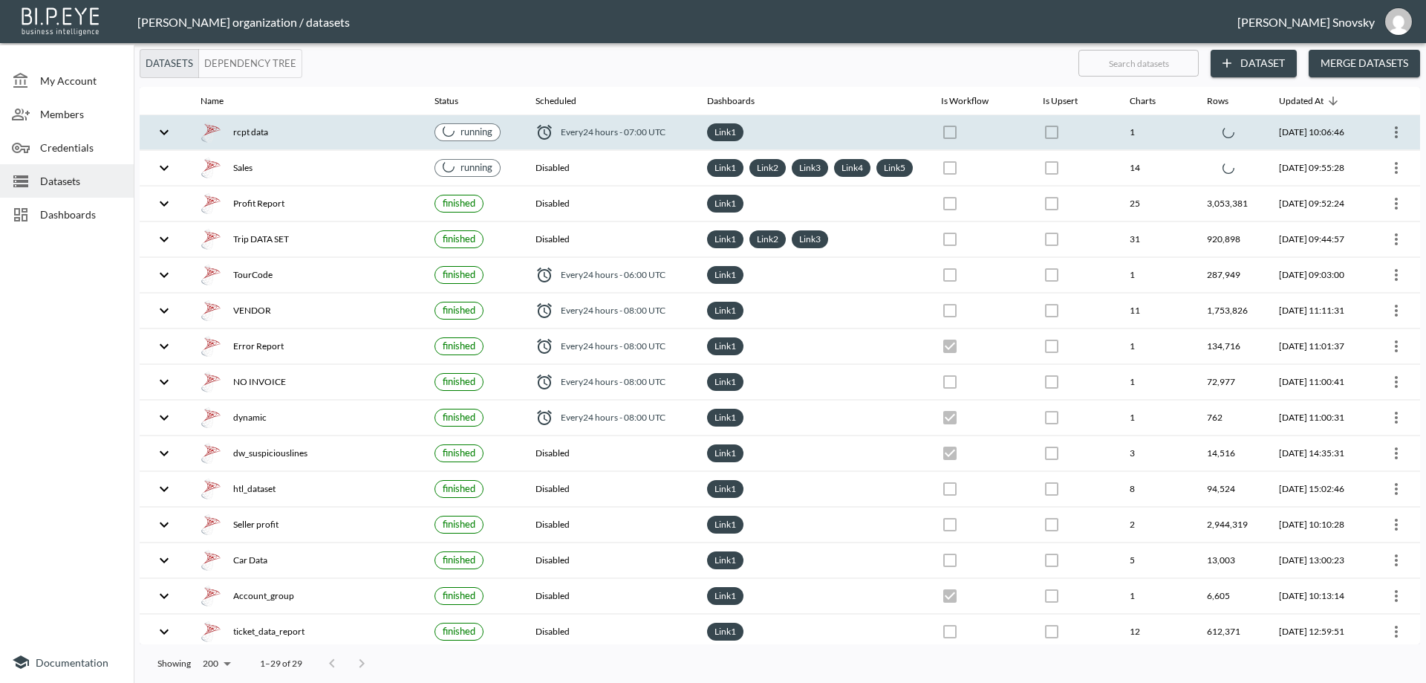
click at [321, 132] on div "rcpt data" at bounding box center [306, 132] width 210 height 21
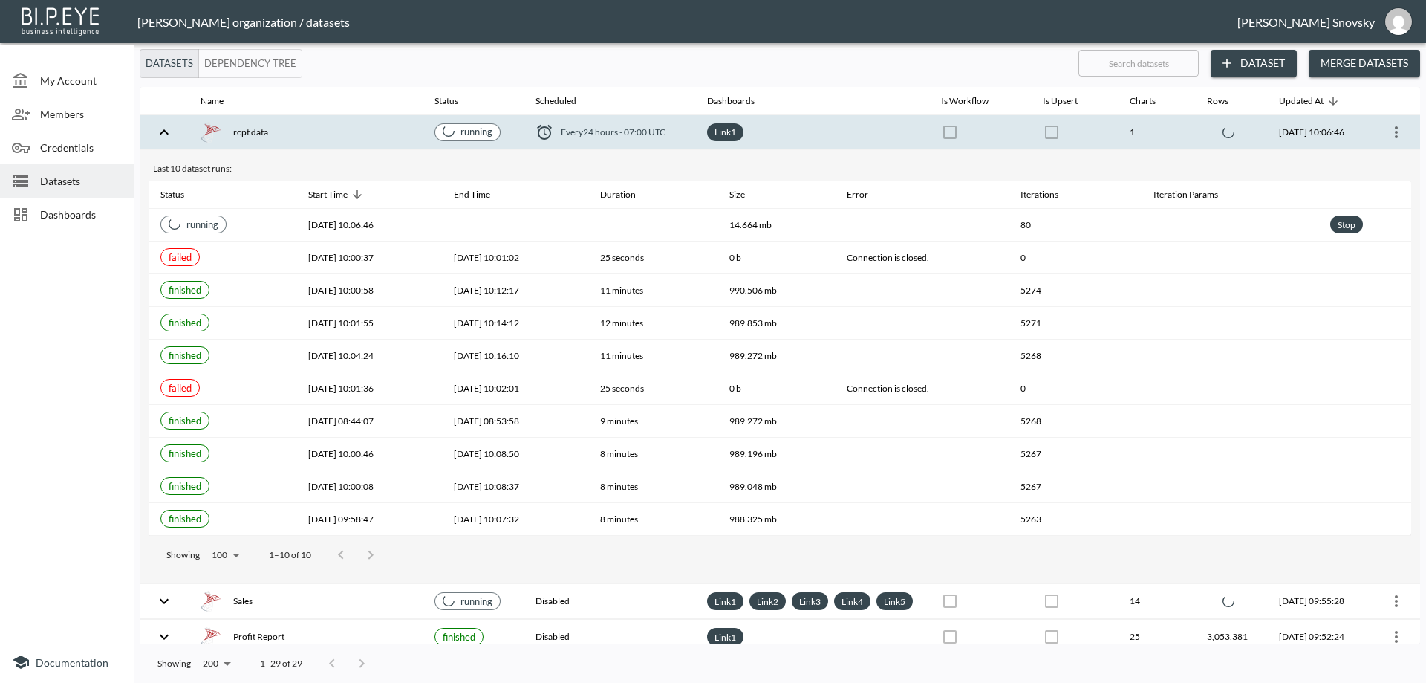
click at [321, 132] on div "rcpt data" at bounding box center [306, 132] width 210 height 21
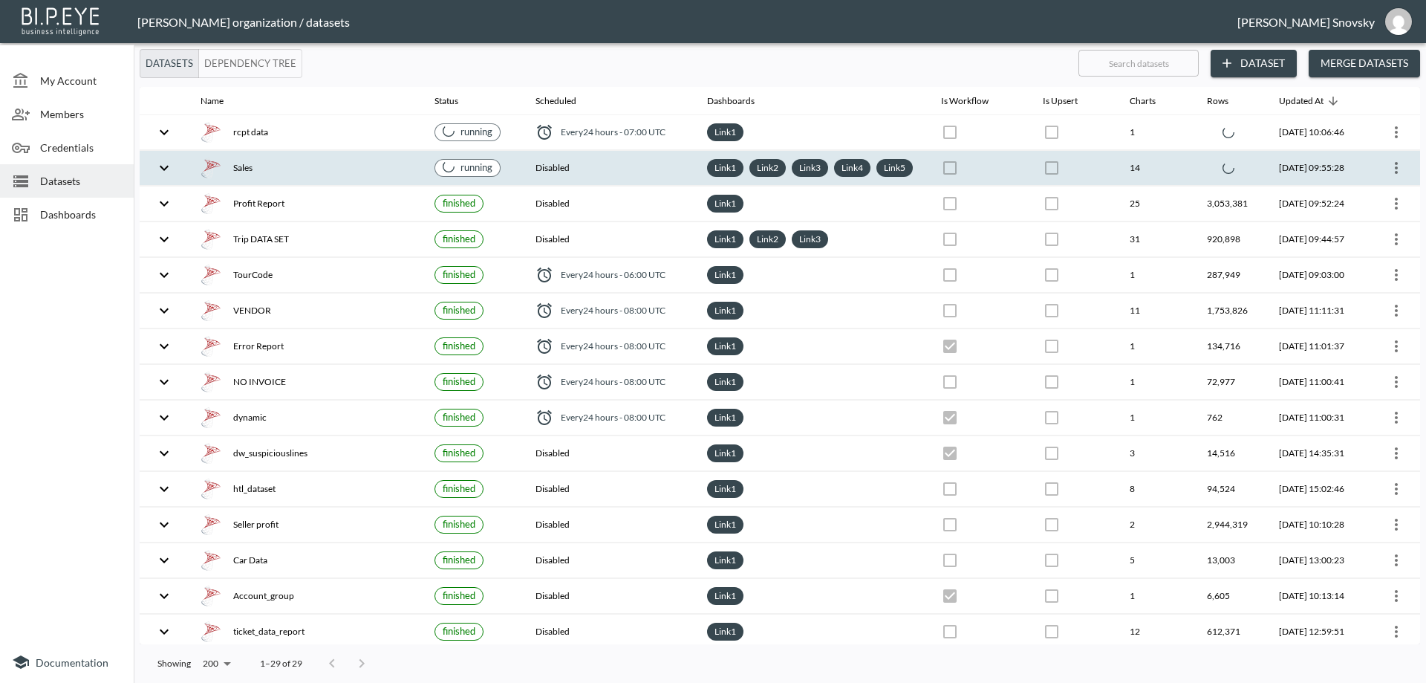
click at [373, 178] on div "Sales" at bounding box center [306, 167] width 210 height 21
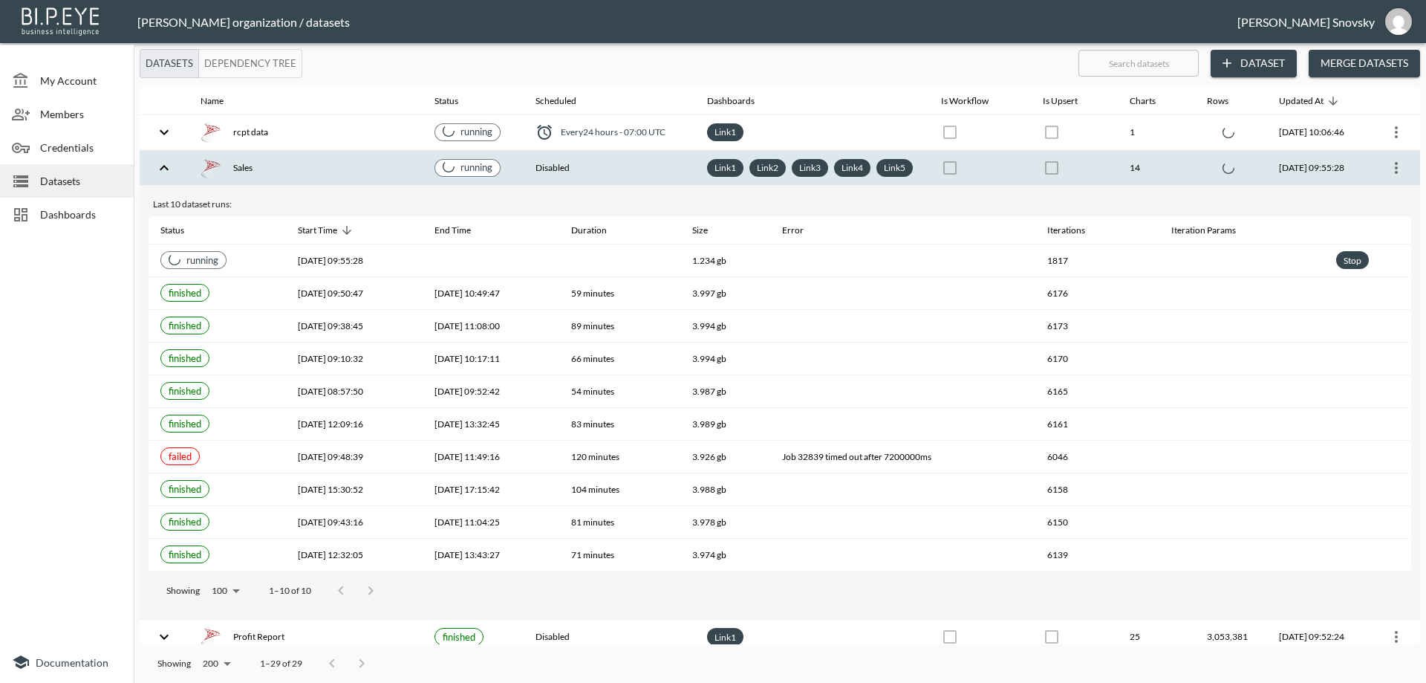
click at [373, 178] on div "Sales" at bounding box center [306, 167] width 210 height 21
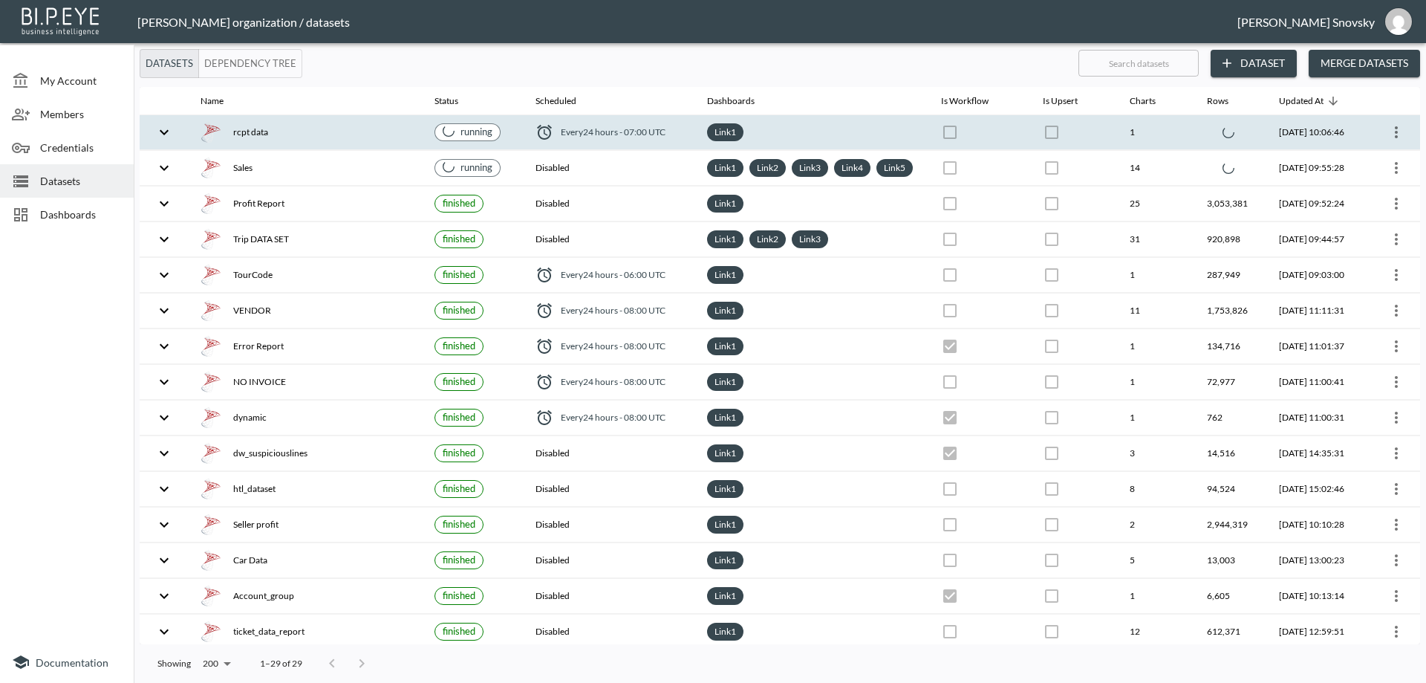
click at [383, 130] on div "rcpt data" at bounding box center [306, 132] width 210 height 21
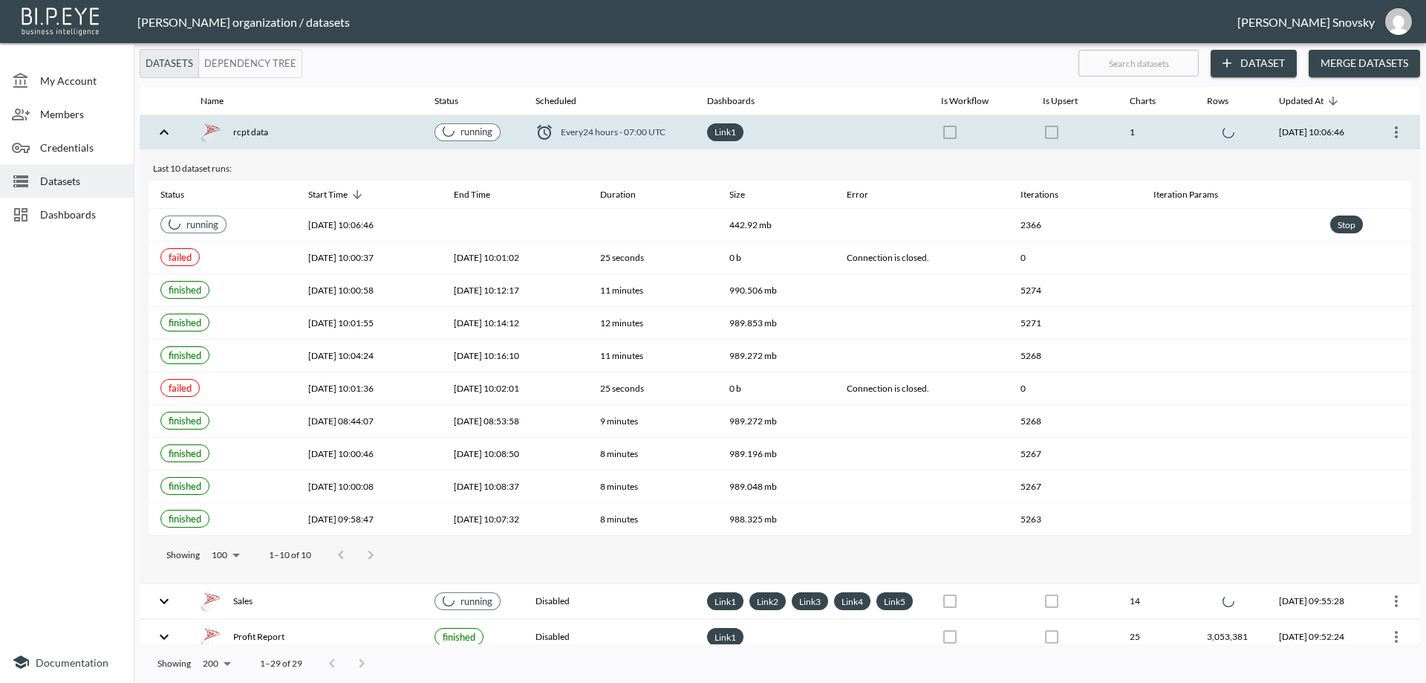
click at [383, 130] on div "rcpt data" at bounding box center [306, 132] width 210 height 21
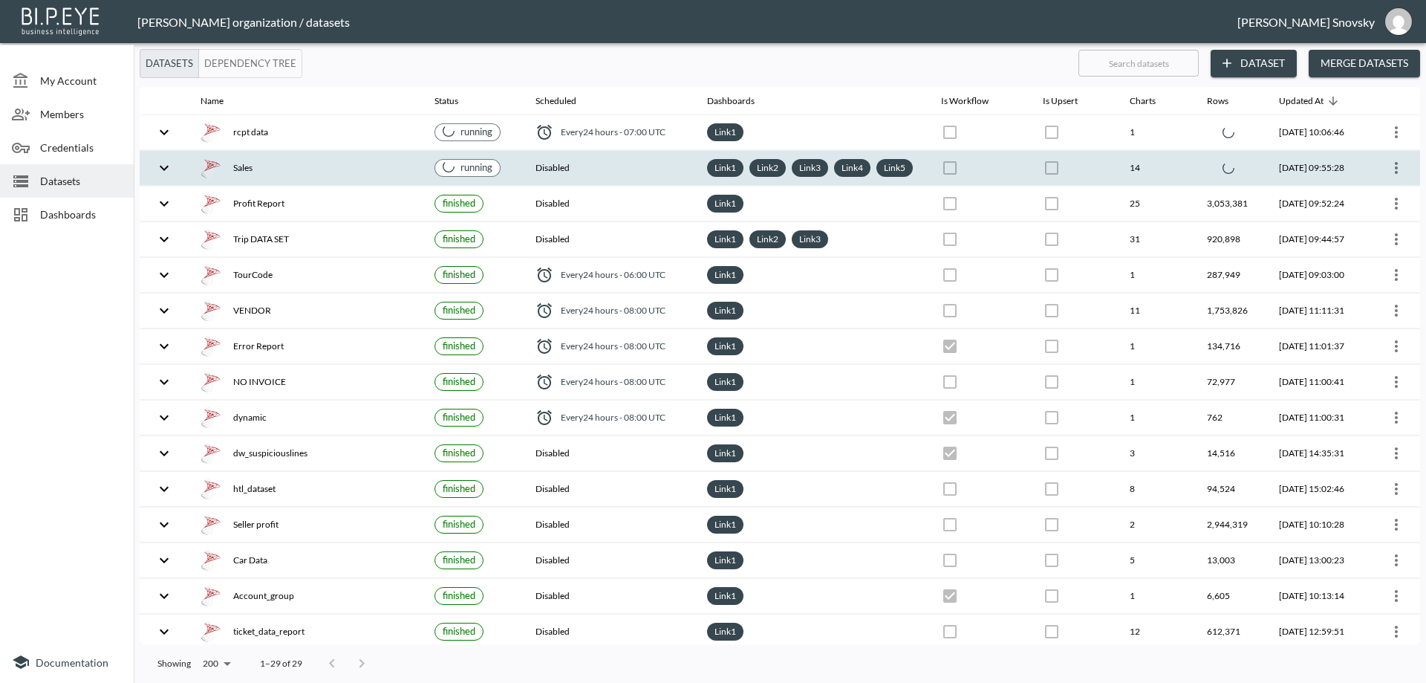
click at [328, 186] on th "Sales" at bounding box center [306, 168] width 234 height 35
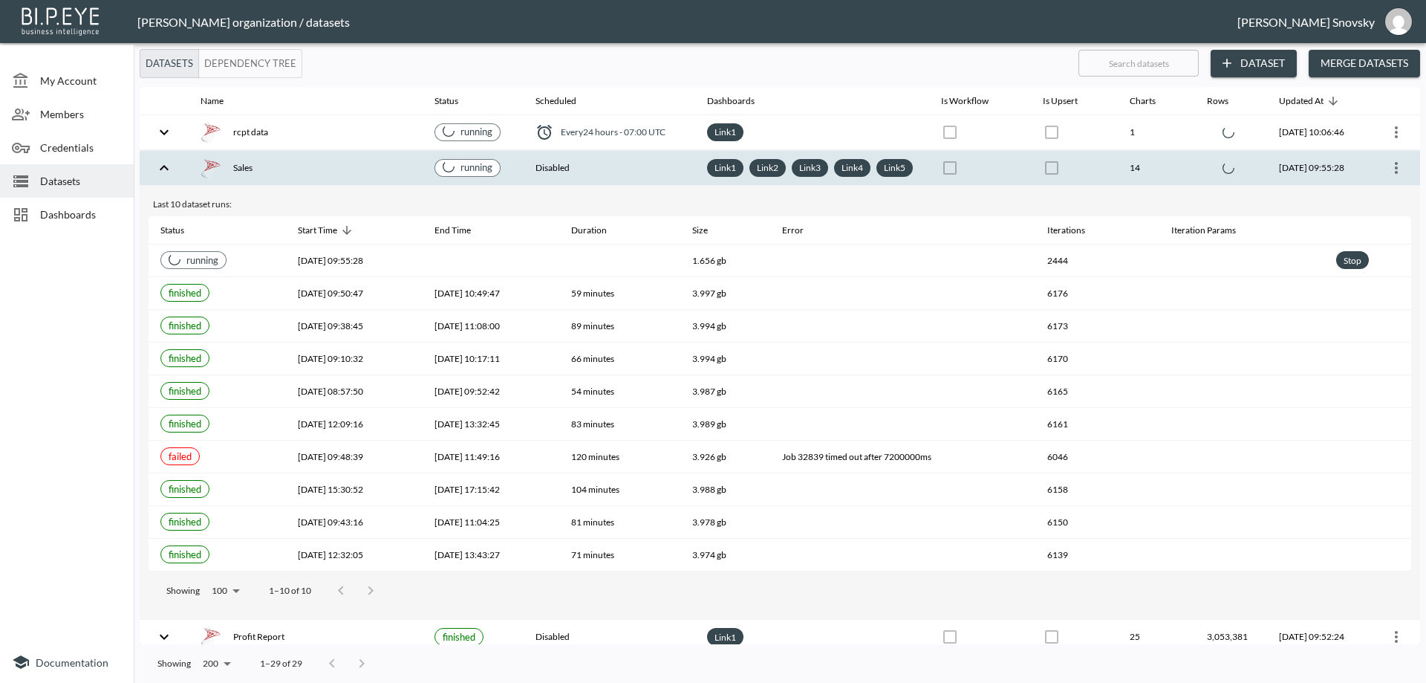
click at [328, 186] on th "Sales" at bounding box center [306, 168] width 234 height 35
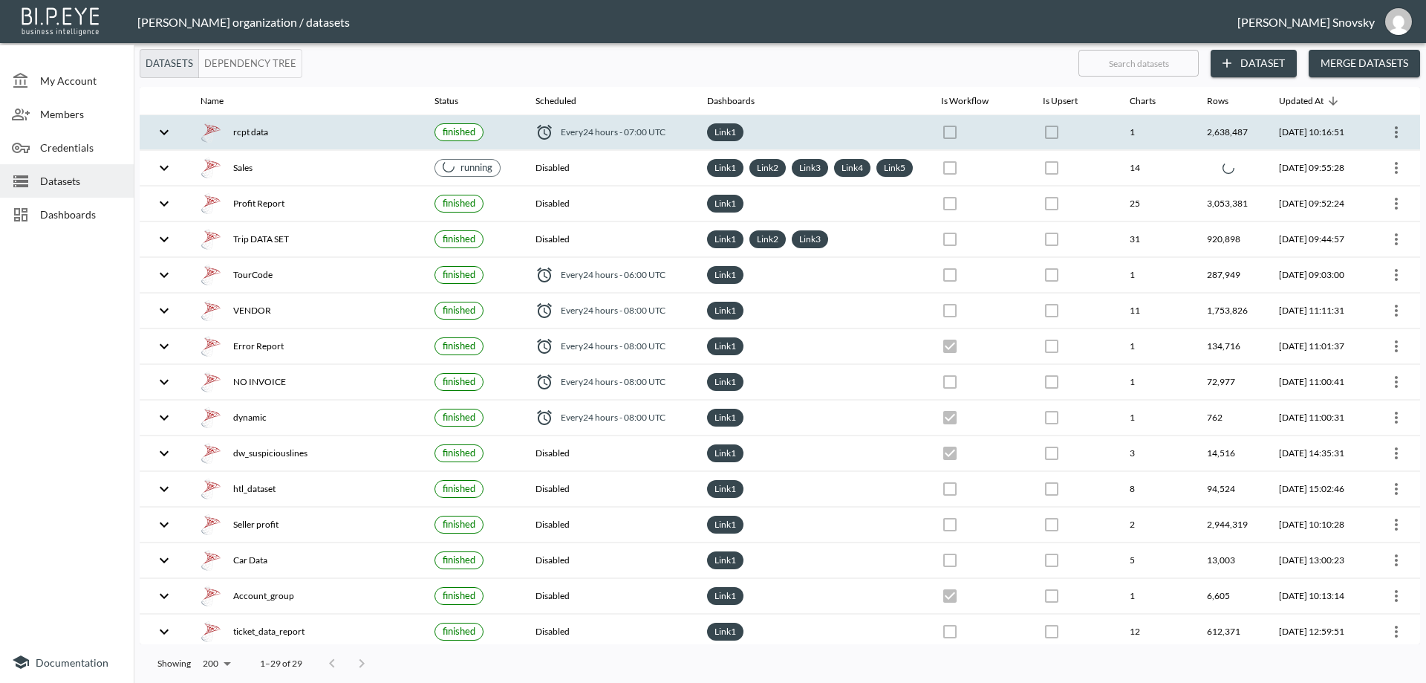
click at [337, 144] on th "rcpt data" at bounding box center [306, 132] width 234 height 35
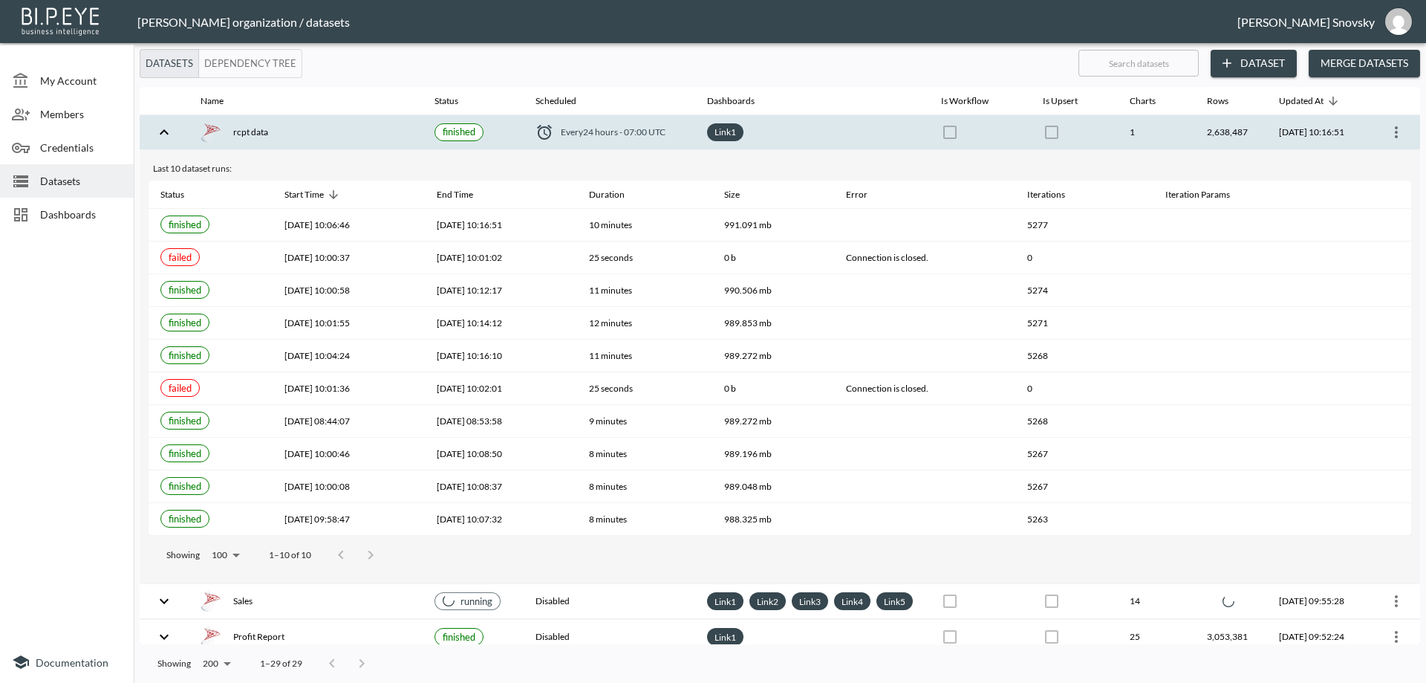
click at [337, 144] on th "rcpt data" at bounding box center [306, 132] width 234 height 35
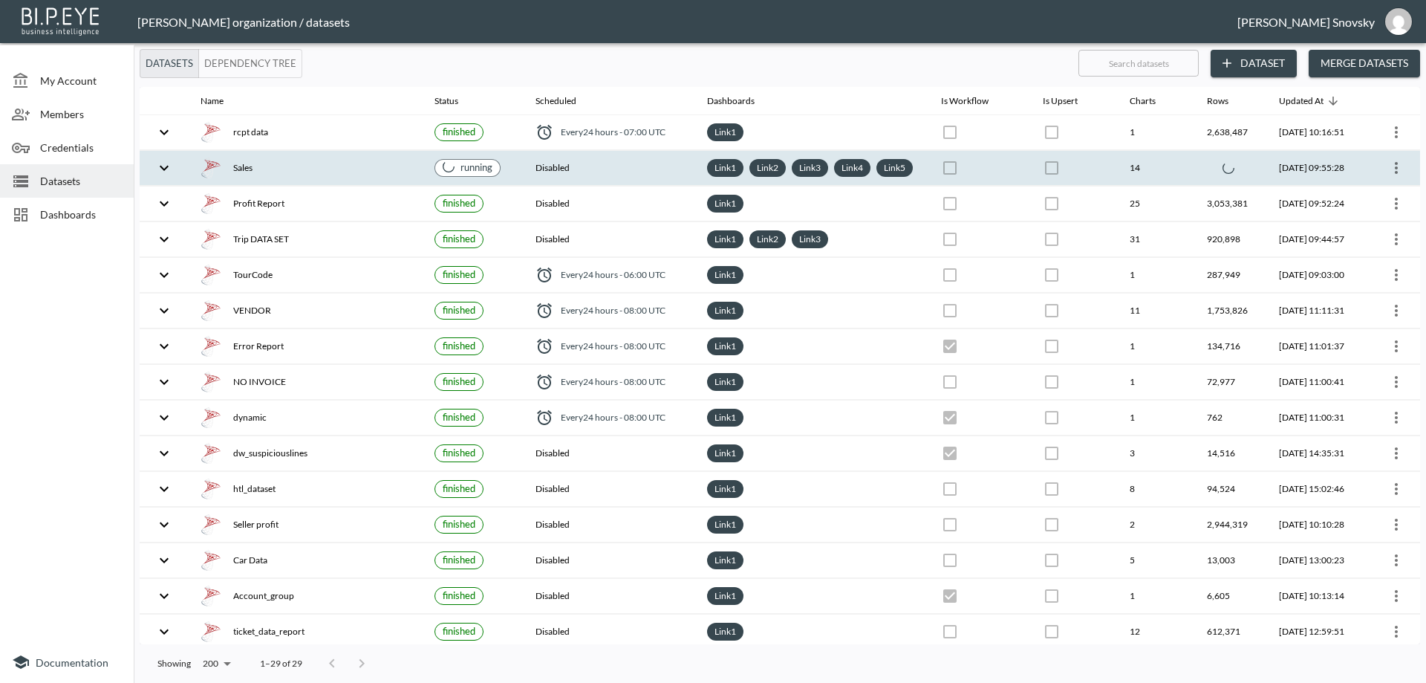
click at [358, 174] on div "Sales" at bounding box center [306, 167] width 210 height 21
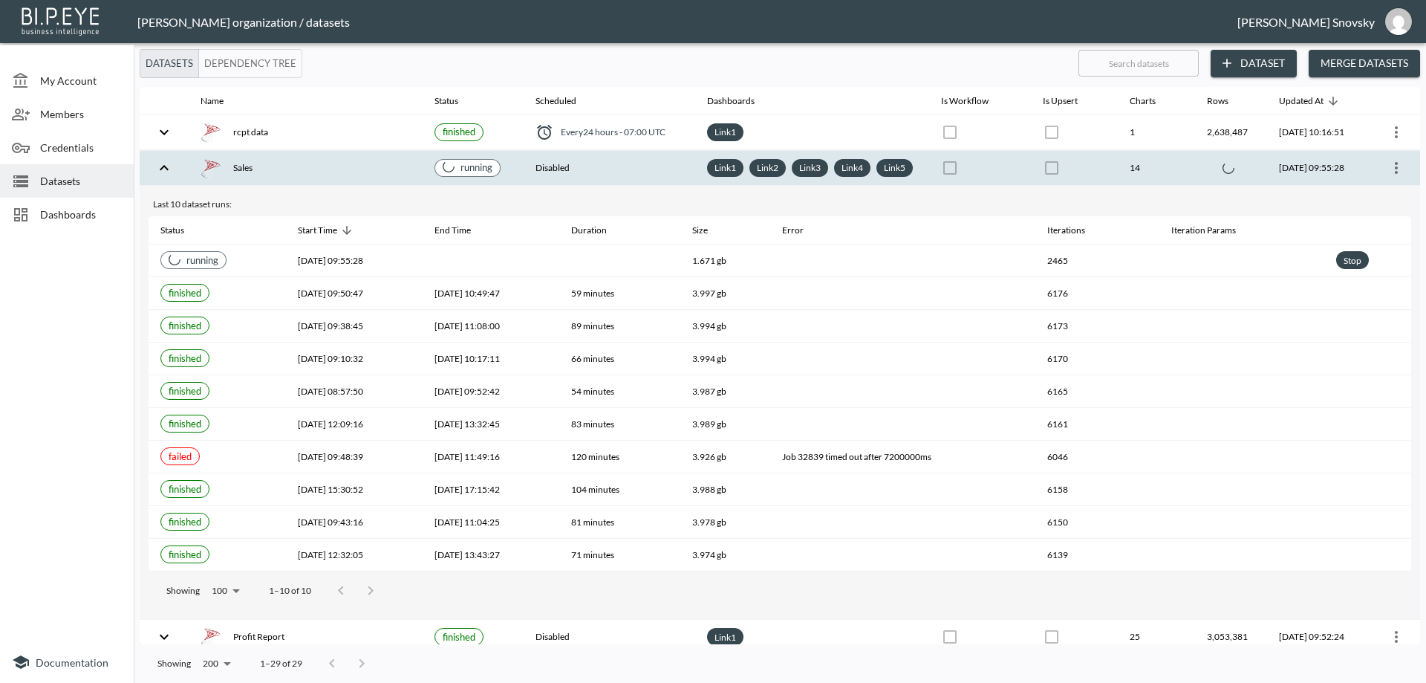
click at [358, 174] on div "Sales" at bounding box center [306, 167] width 210 height 21
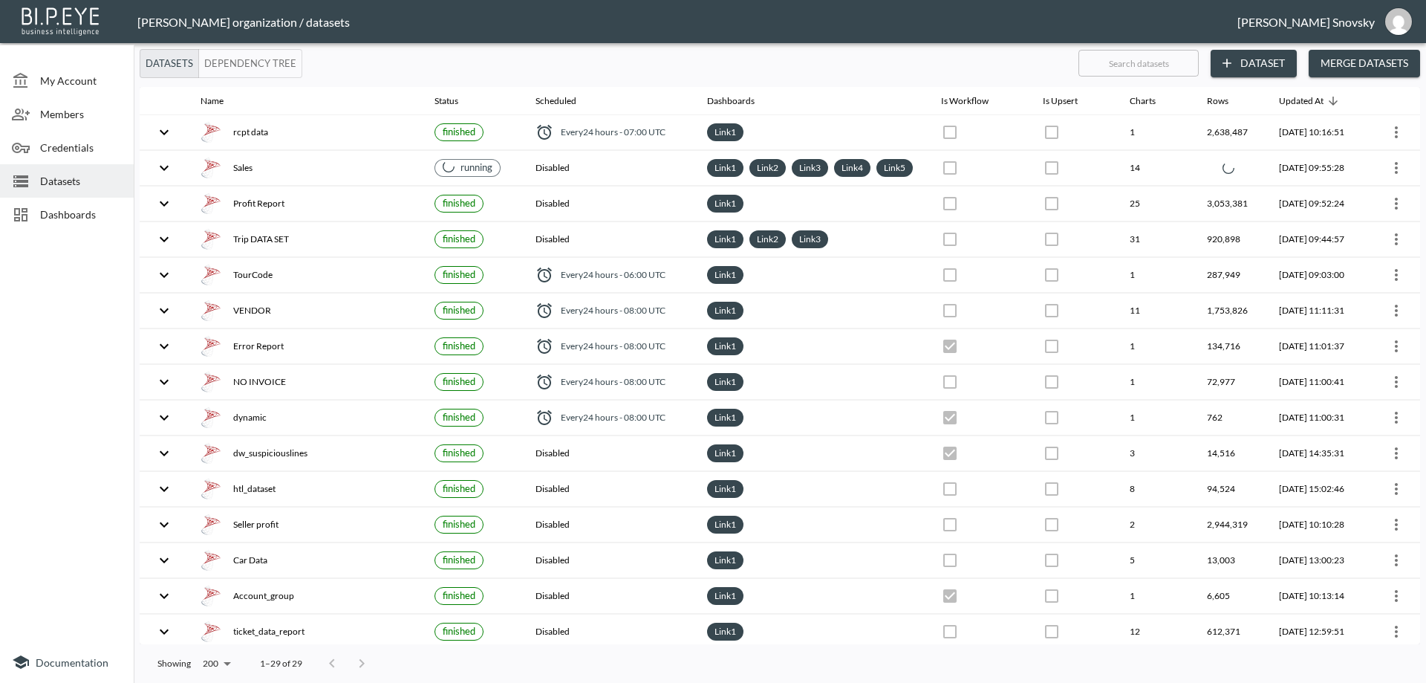
click at [358, 174] on div "Sales" at bounding box center [306, 167] width 210 height 21
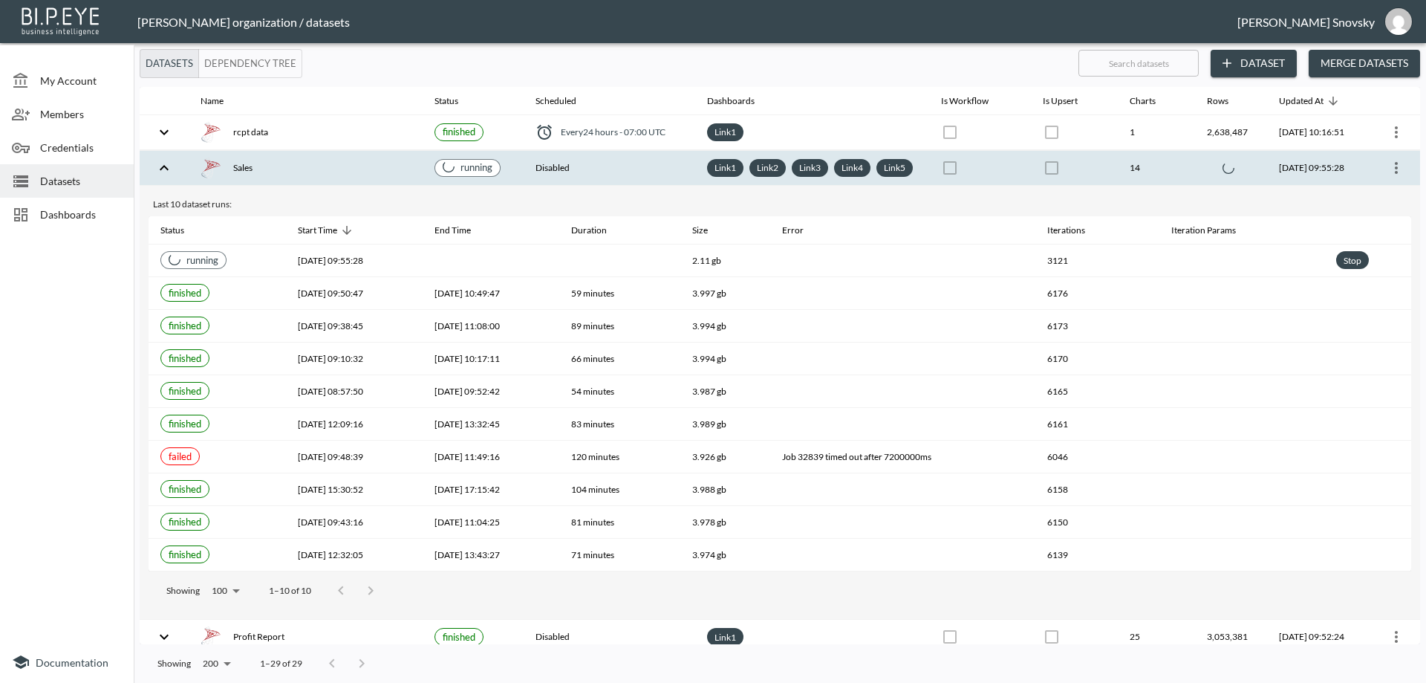
click at [358, 174] on div "Sales" at bounding box center [306, 167] width 210 height 21
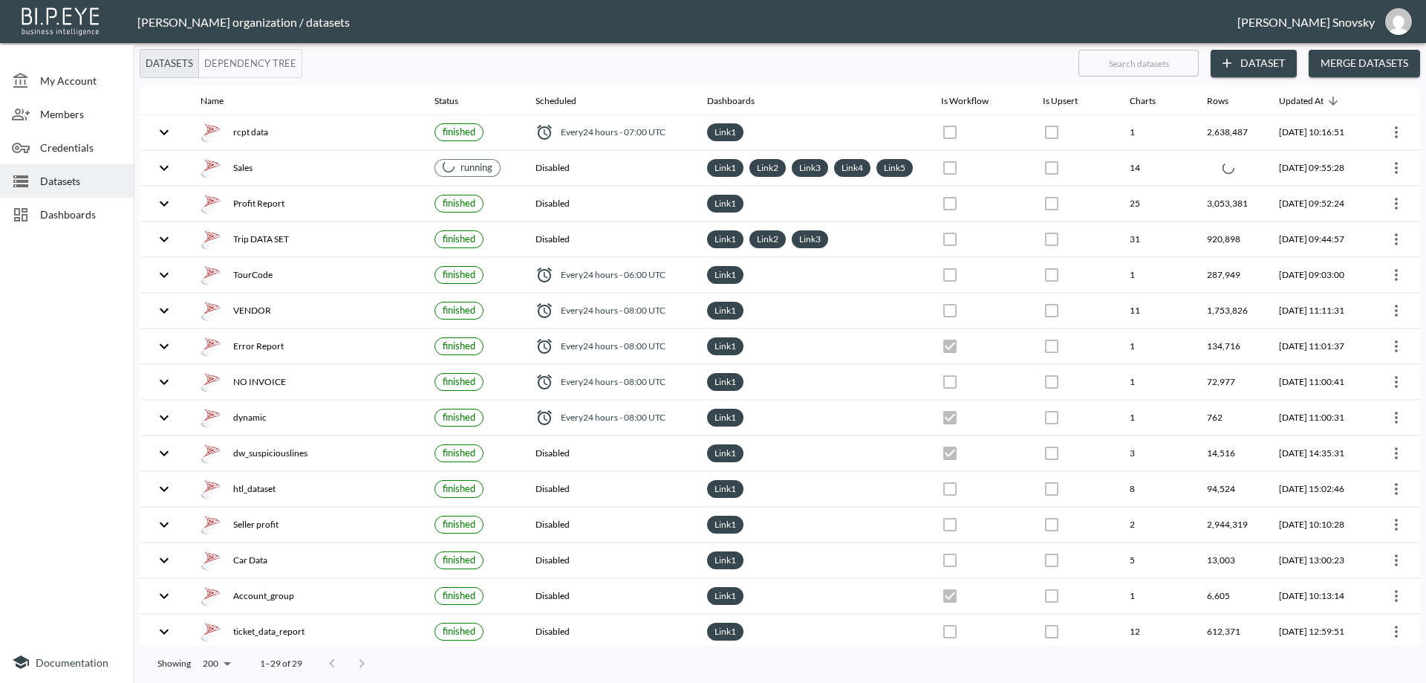
click at [358, 174] on div "Sales" at bounding box center [306, 167] width 210 height 21
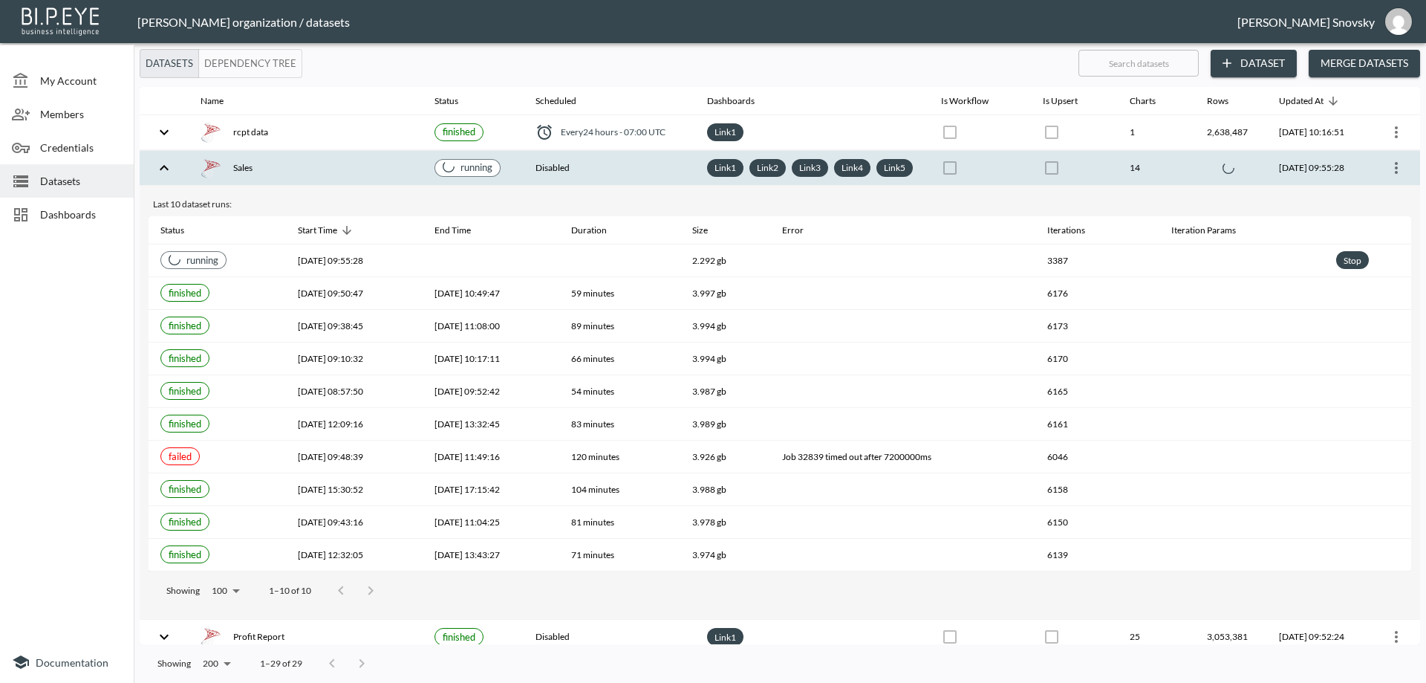
click at [358, 174] on div "Sales" at bounding box center [306, 167] width 210 height 21
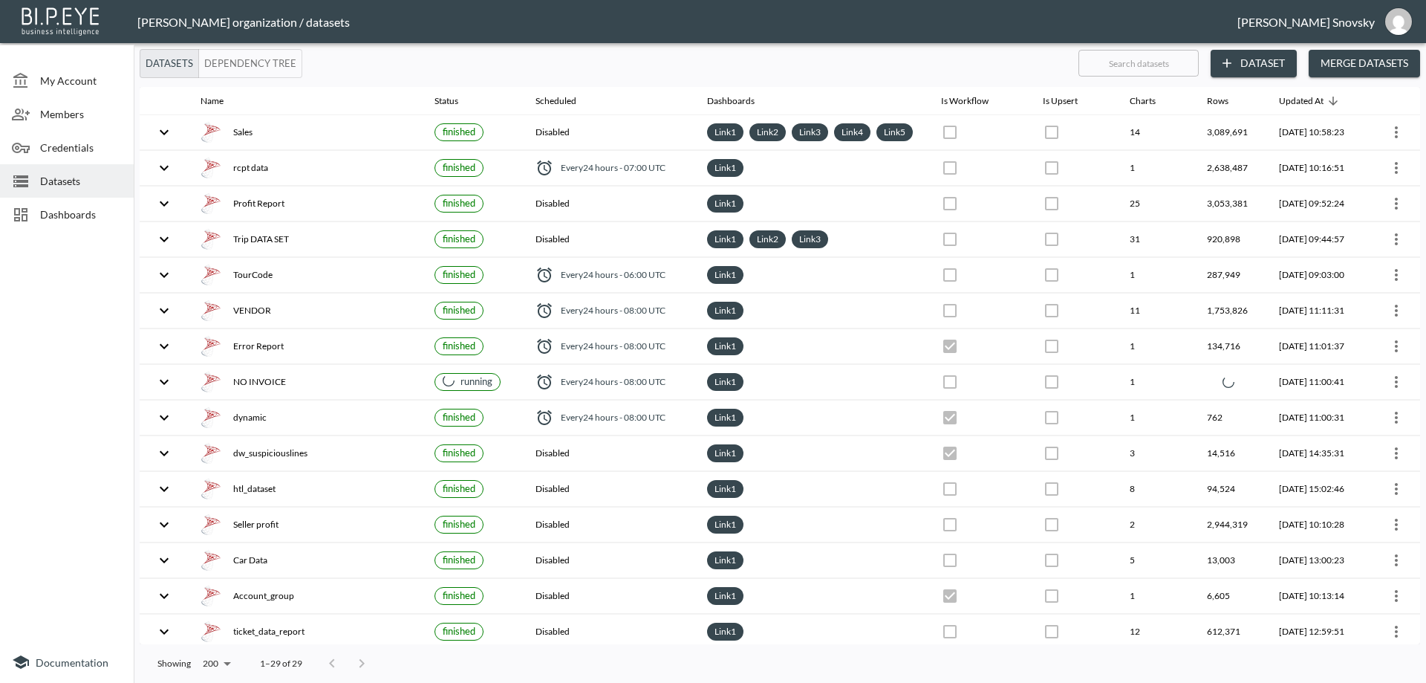
checkbox input "true"
checkbox input "false"
checkbox input "true"
checkbox input "false"
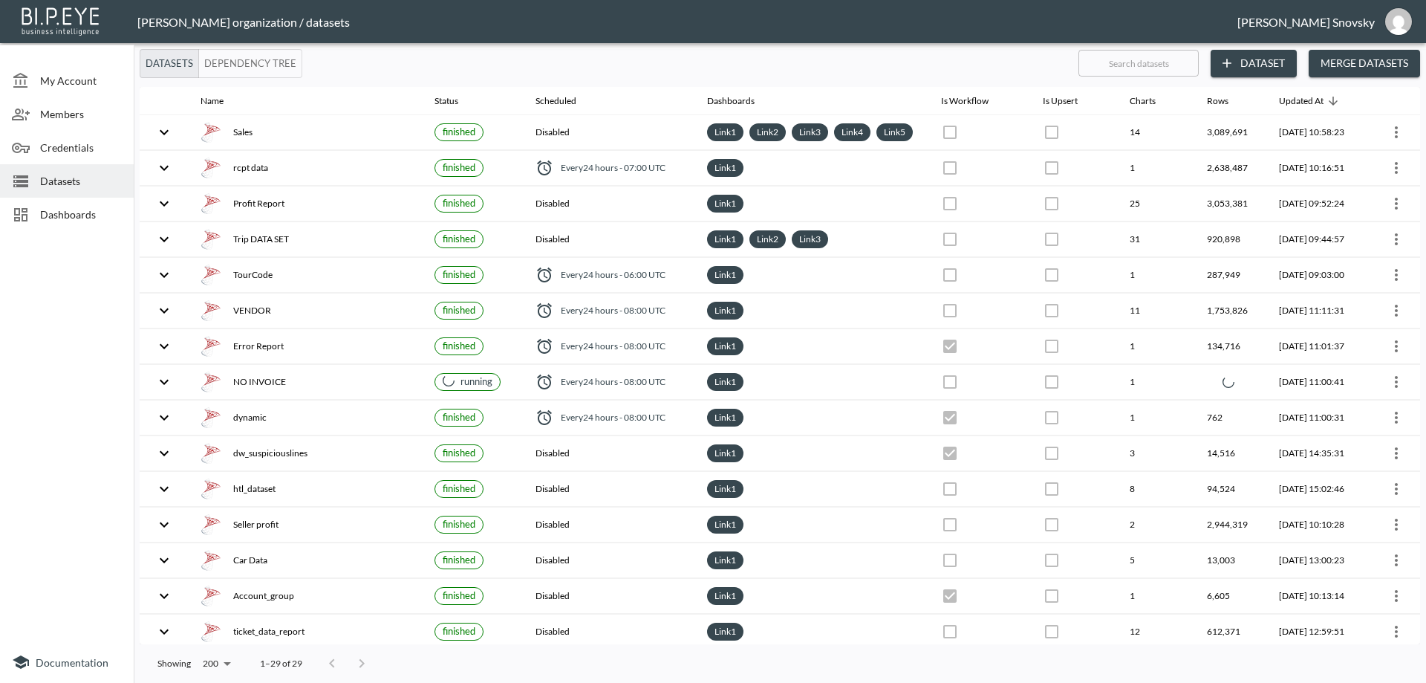
checkbox input "true"
checkbox input "false"
checkbox input "true"
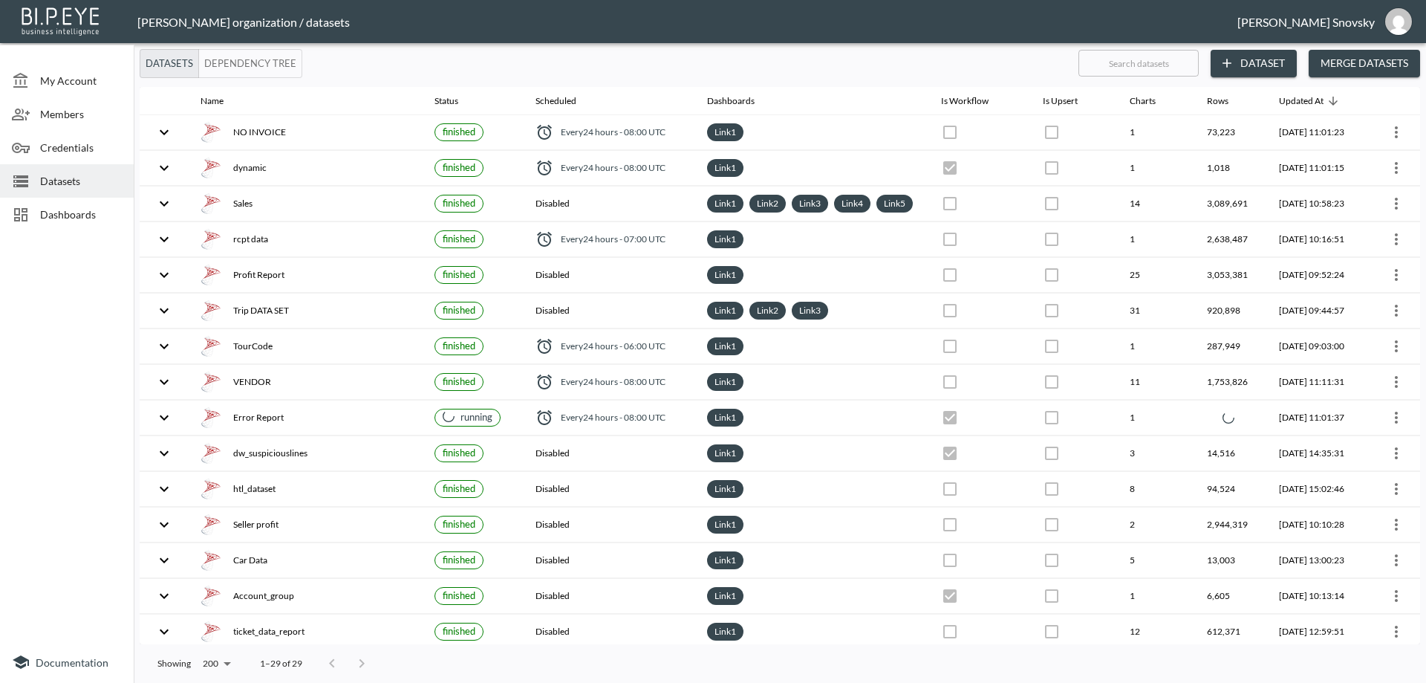
checkbox input "true"
checkbox input "false"
checkbox input "true"
checkbox input "false"
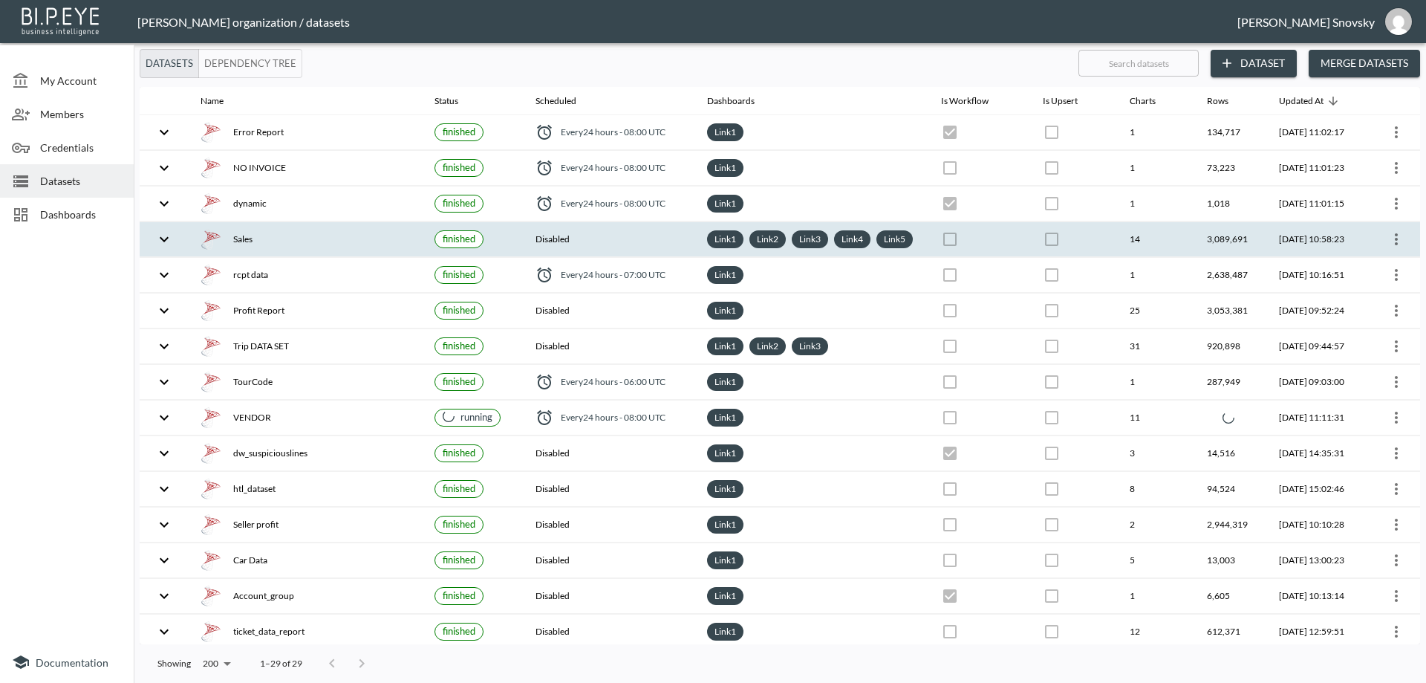
click at [333, 237] on div "Sales" at bounding box center [306, 239] width 210 height 21
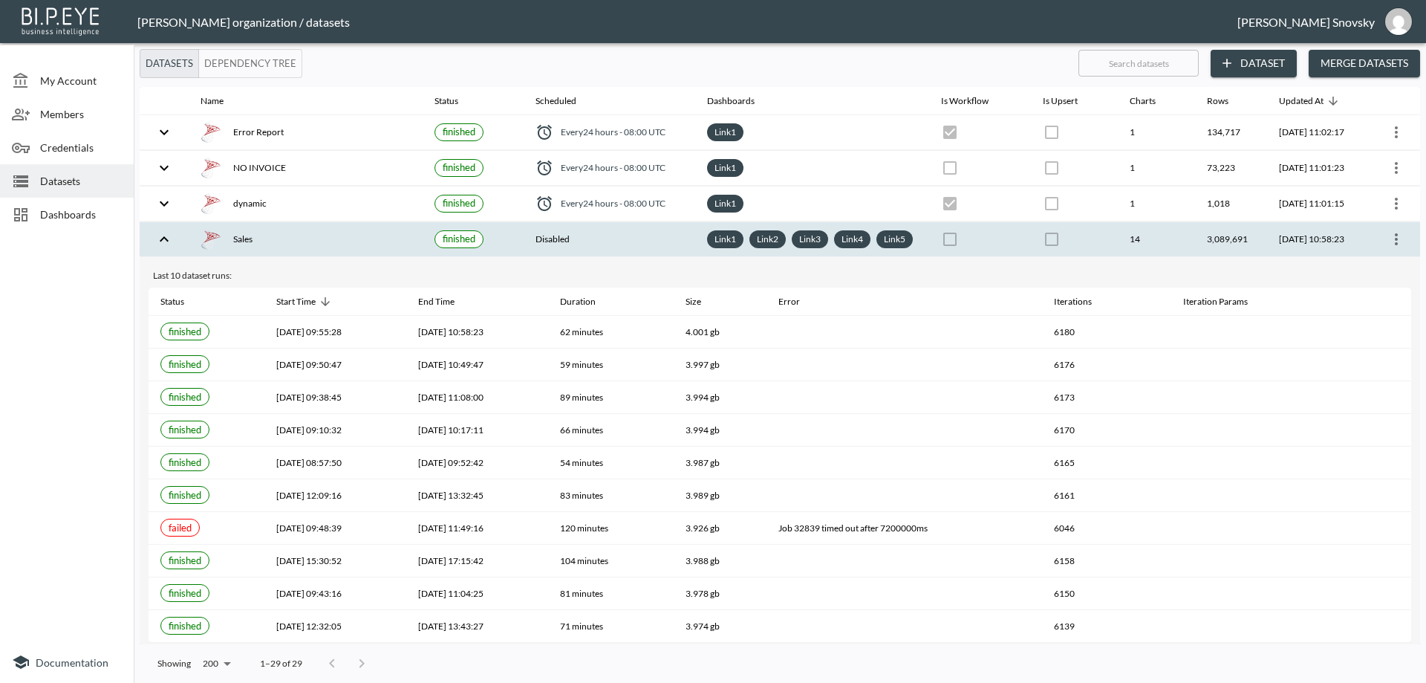
click at [333, 237] on div "Sales" at bounding box center [306, 239] width 210 height 21
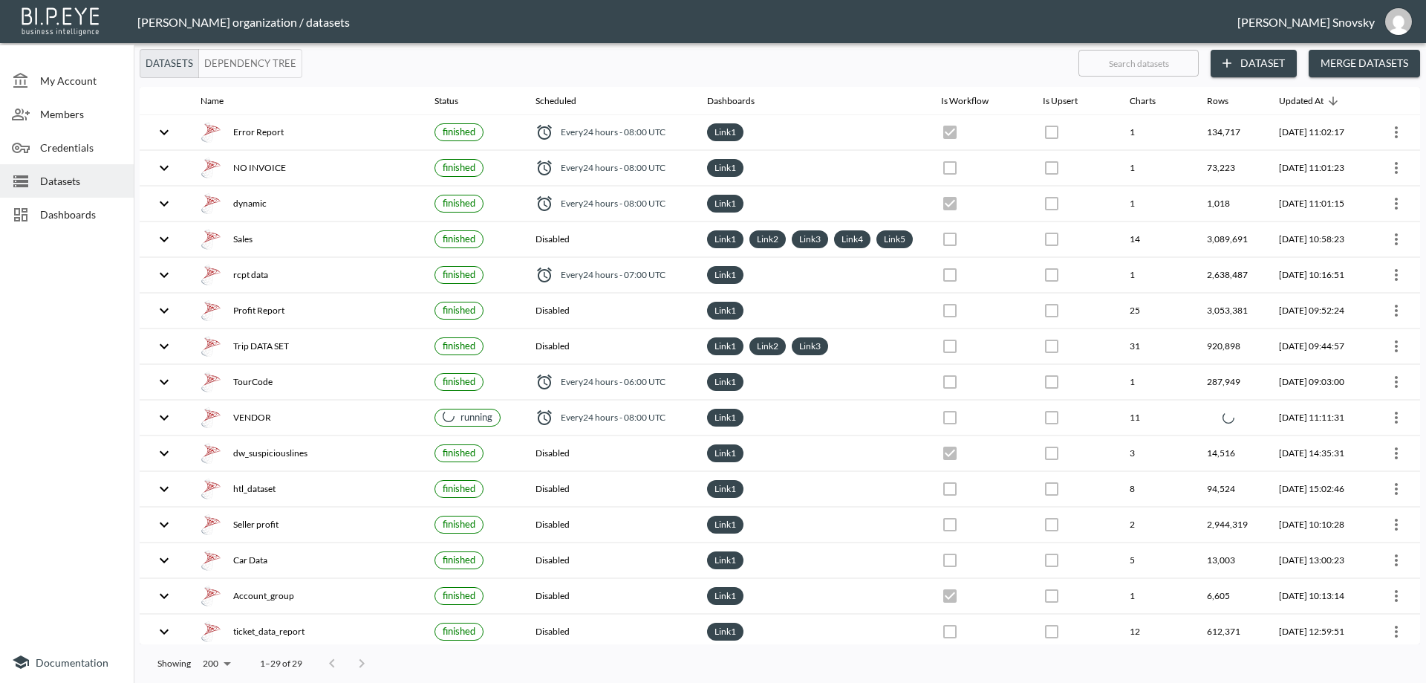
checkbox input "false"
checkbox input "true"
checkbox input "false"
checkbox input "true"
